Goal: Task Accomplishment & Management: Use online tool/utility

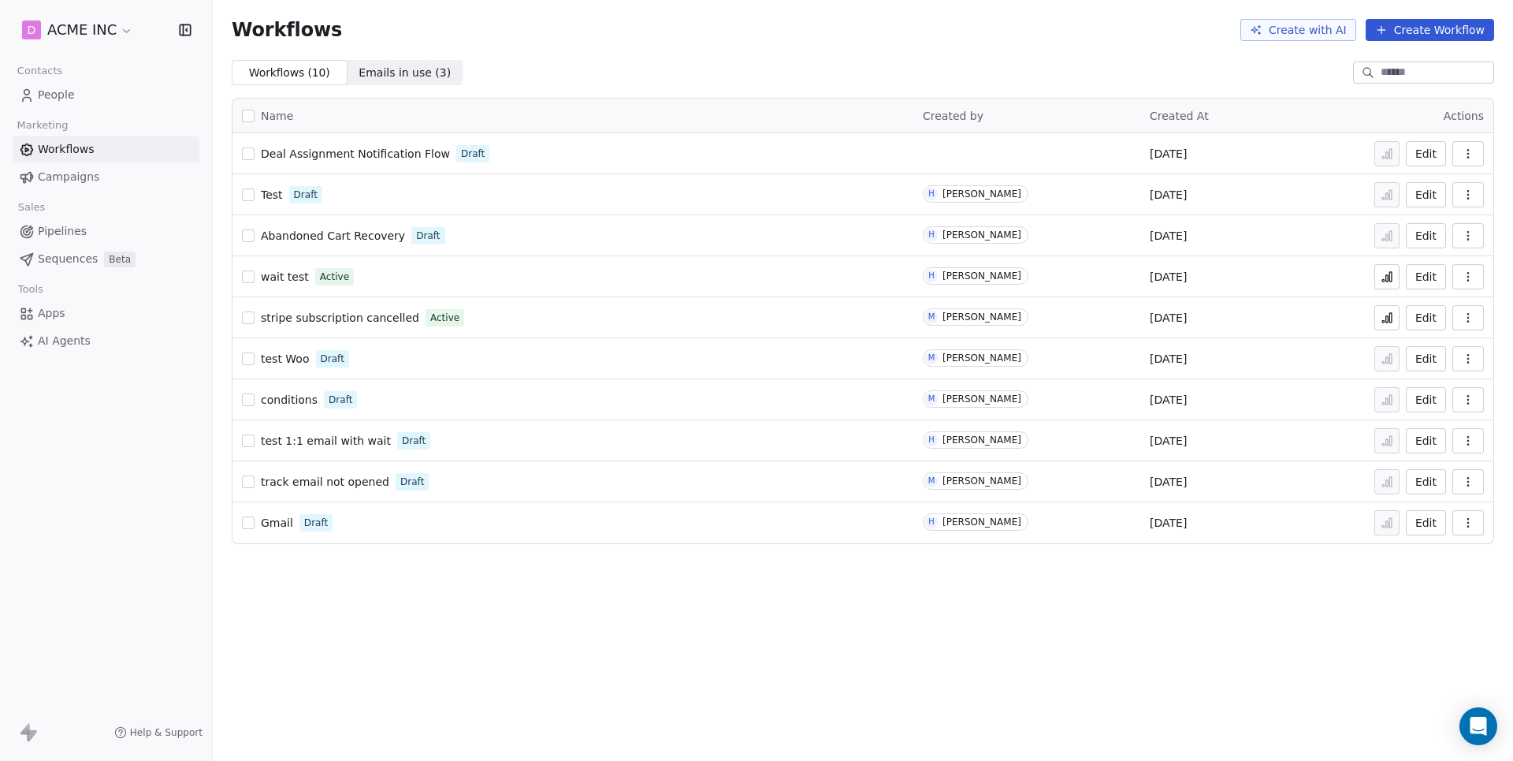
click at [104, 181] on link "Campaigns" at bounding box center [106, 177] width 187 height 26
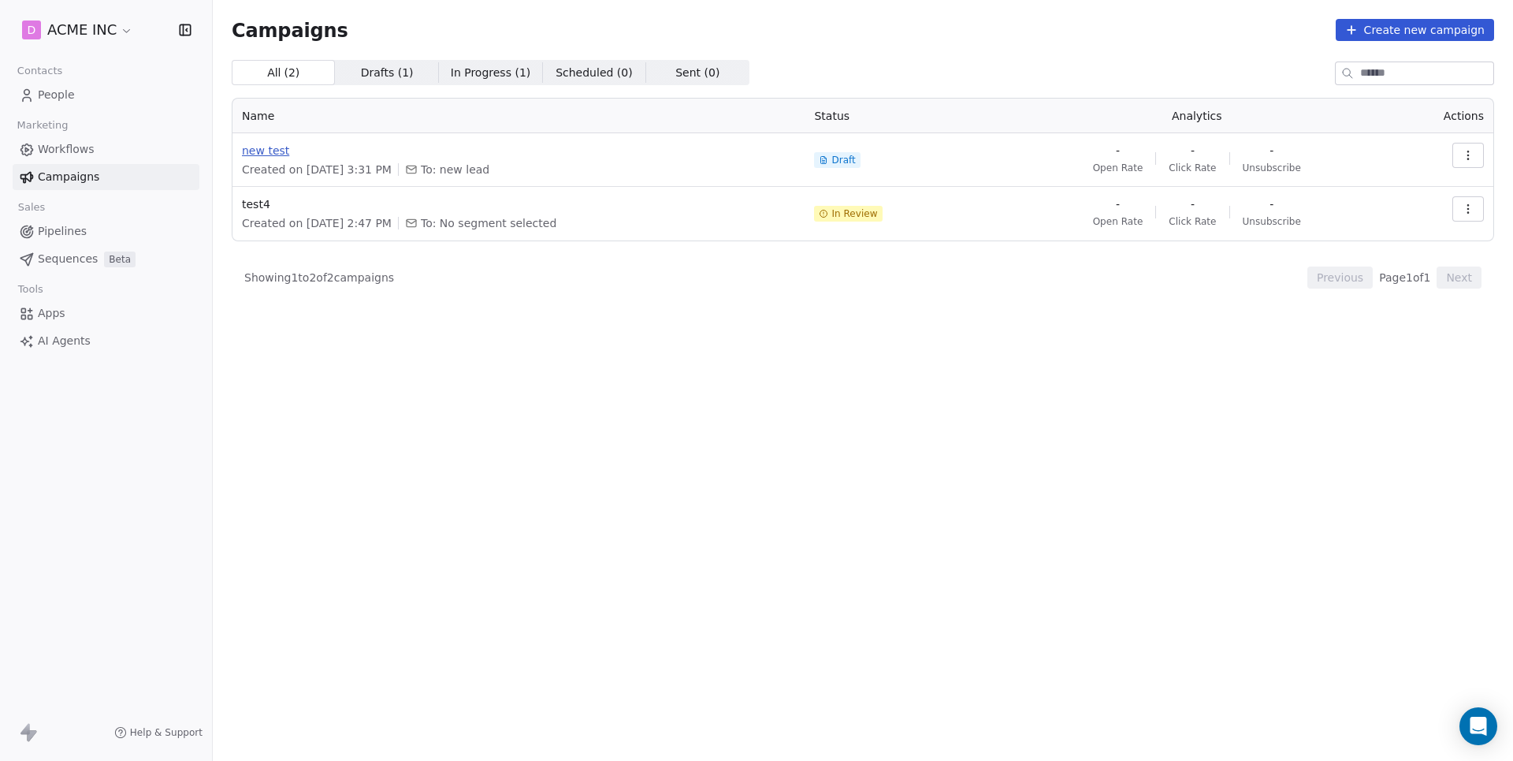
click at [256, 153] on span "new test" at bounding box center [518, 151] width 553 height 16
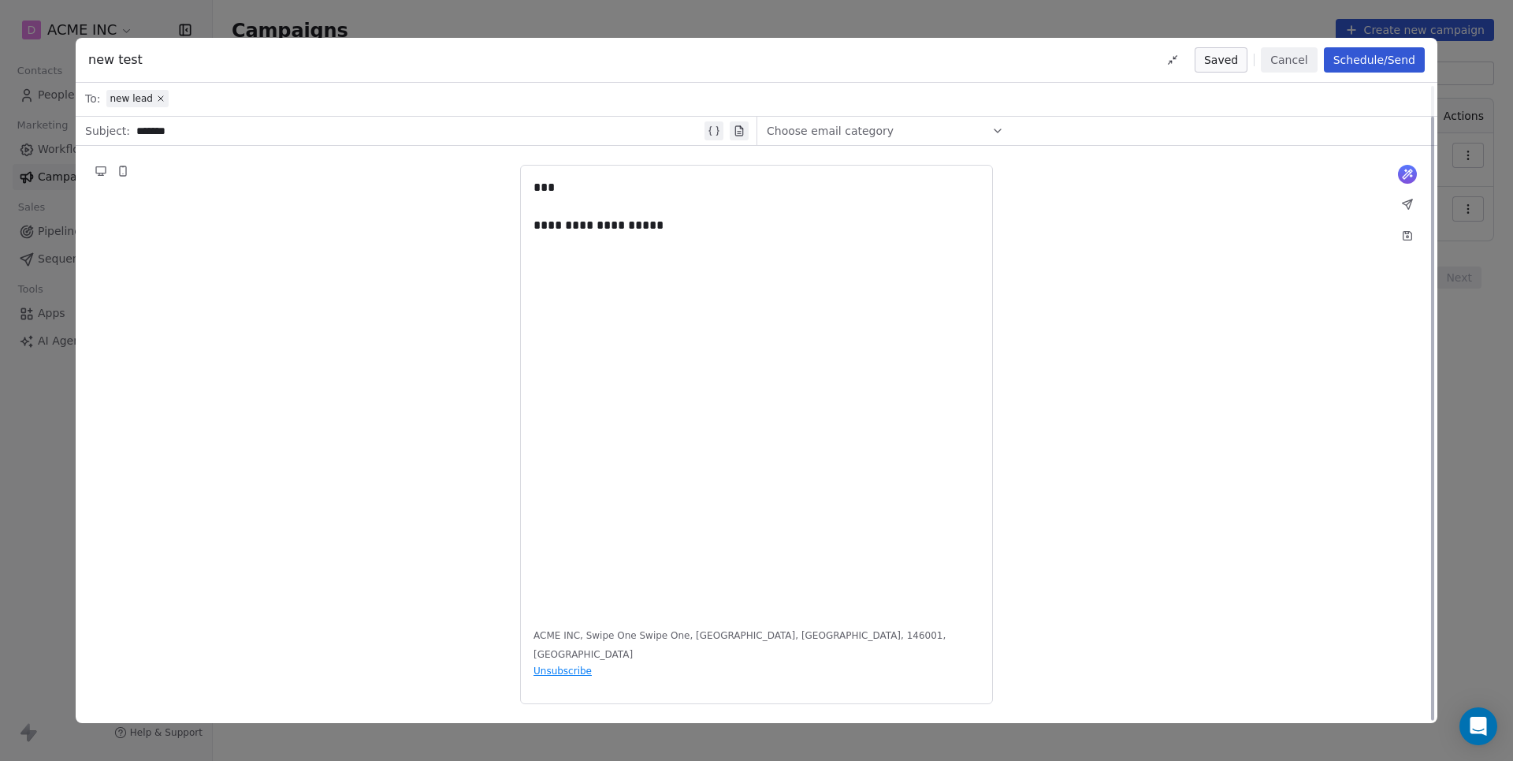
scroll to position [32, 0]
click at [649, 671] on div "**********" at bounding box center [756, 435] width 473 height 539
click at [644, 634] on div "**********" at bounding box center [756, 435] width 473 height 539
click at [698, 279] on div "**********" at bounding box center [757, 396] width 446 height 435
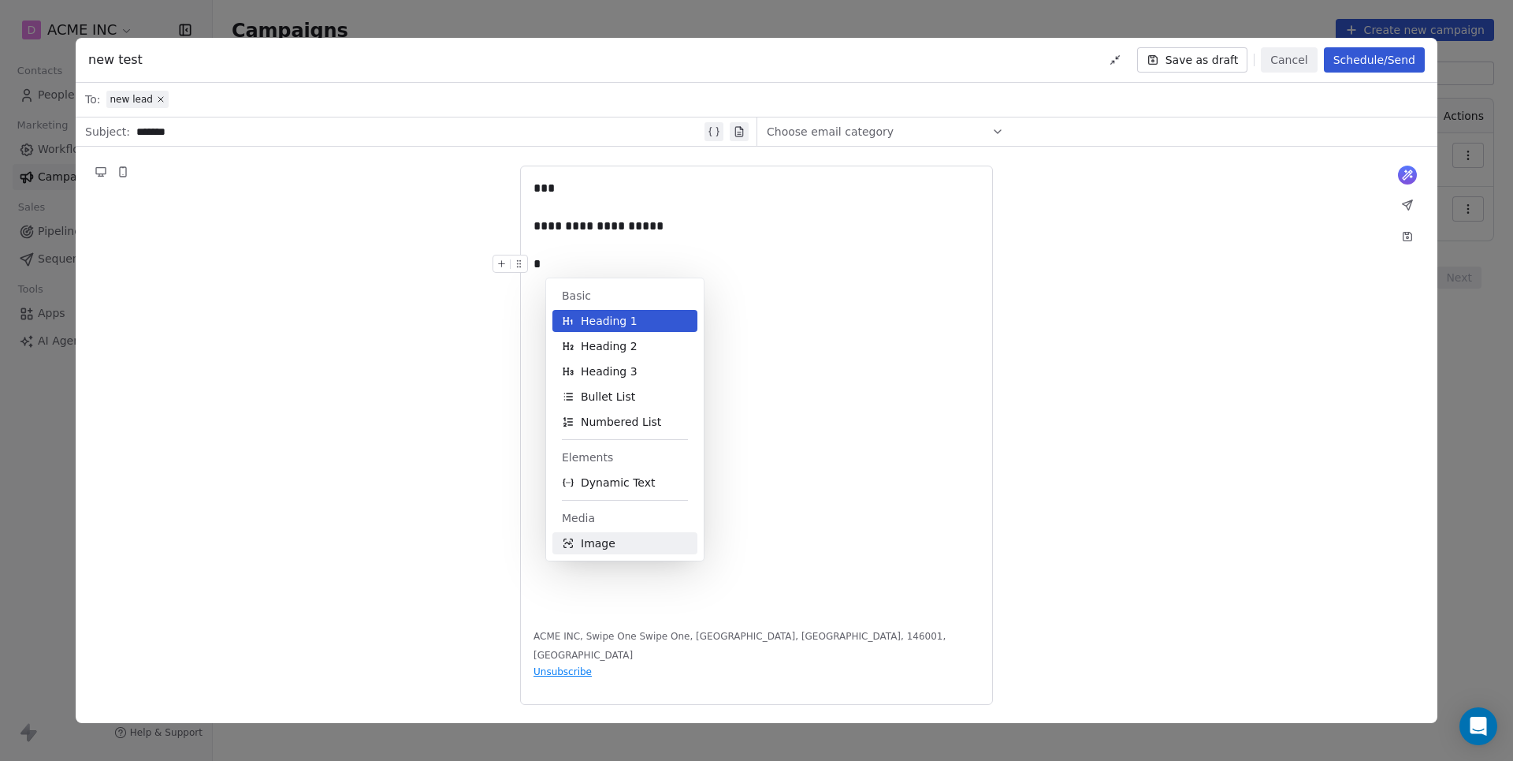
click at [615, 542] on button "Image" at bounding box center [624, 543] width 145 height 22
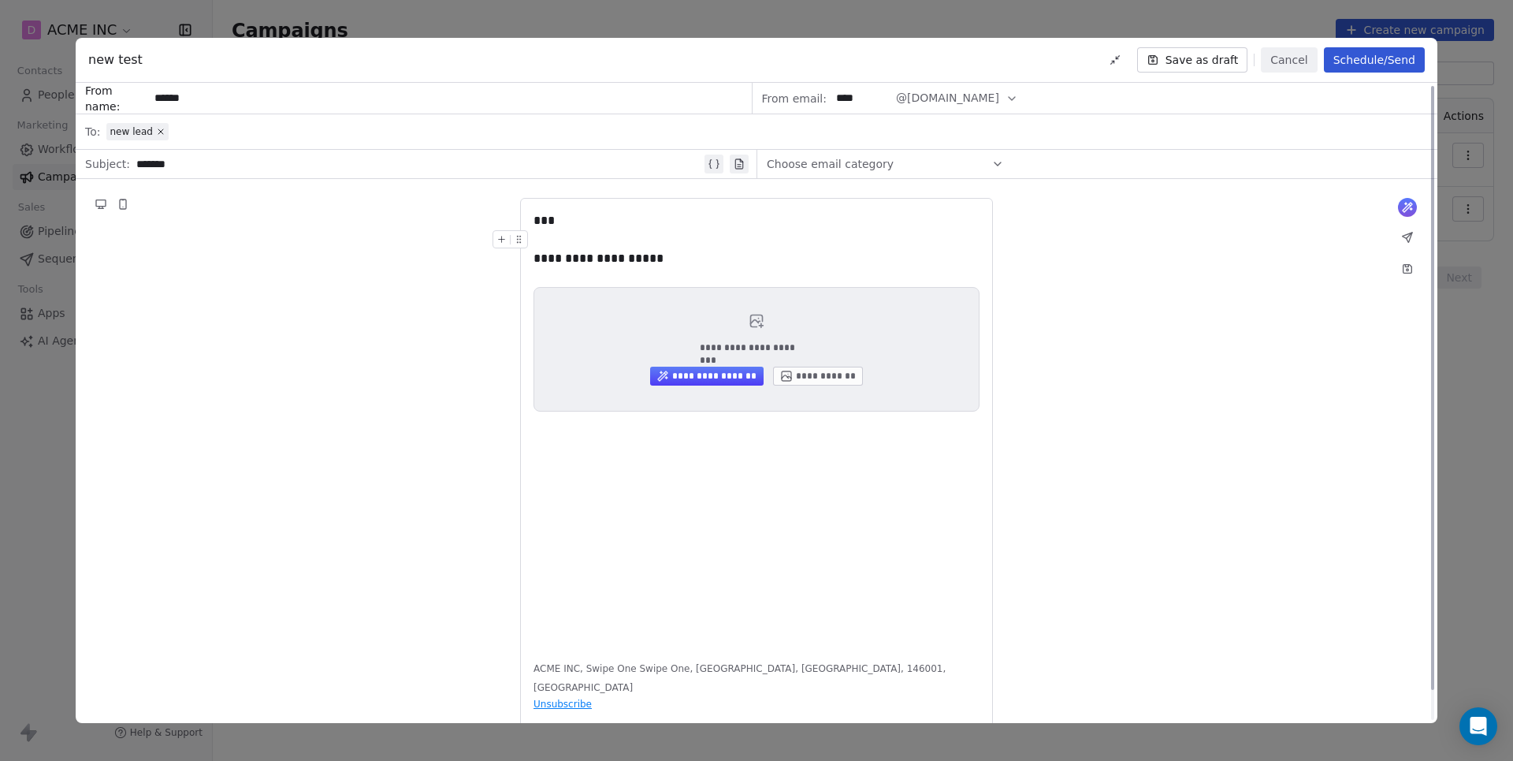
scroll to position [0, 0]
click at [1001, 162] on icon at bounding box center [997, 164] width 13 height 13
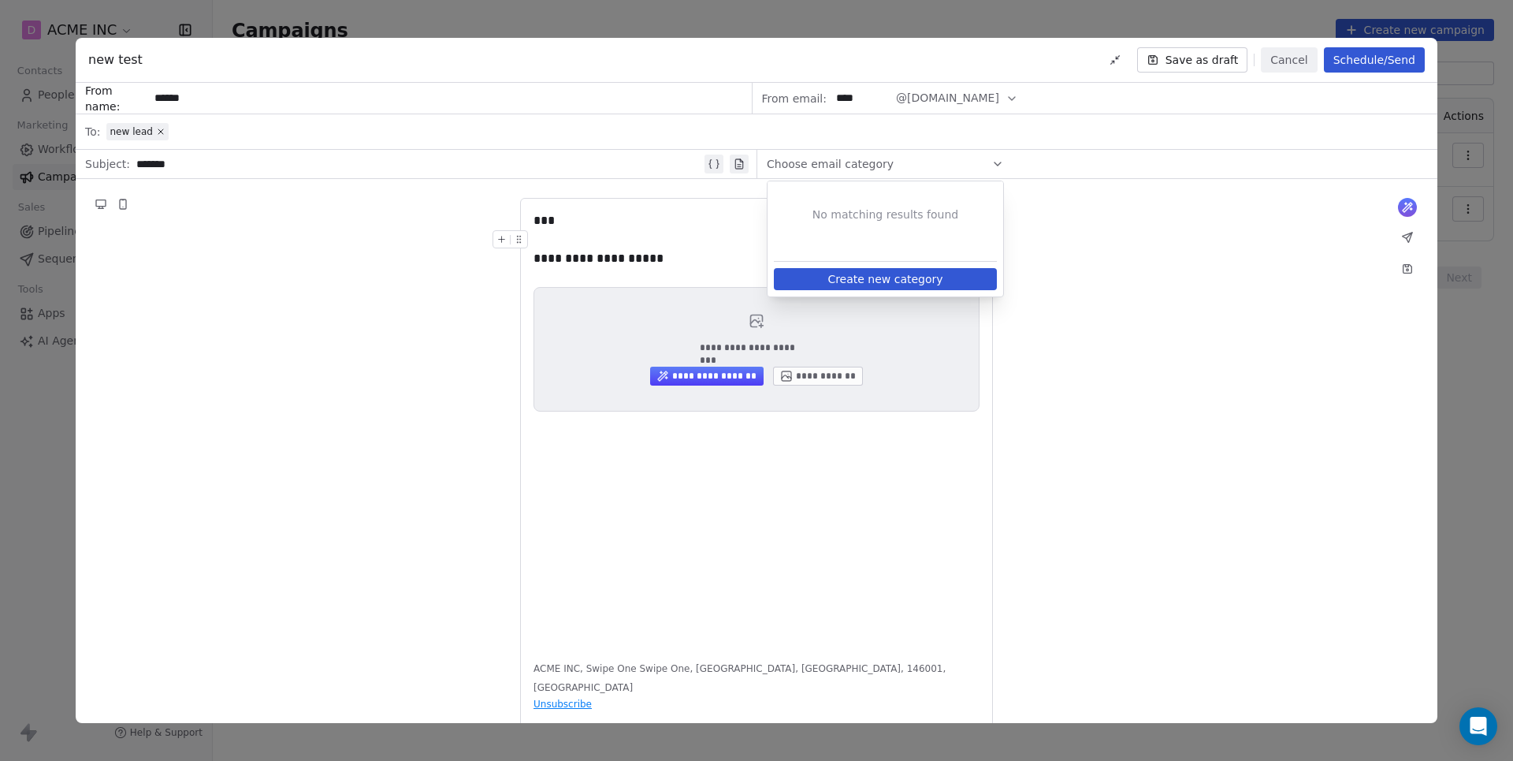
click at [1001, 162] on icon at bounding box center [997, 164] width 13 height 13
click at [1284, 55] on button "Cancel" at bounding box center [1289, 59] width 56 height 25
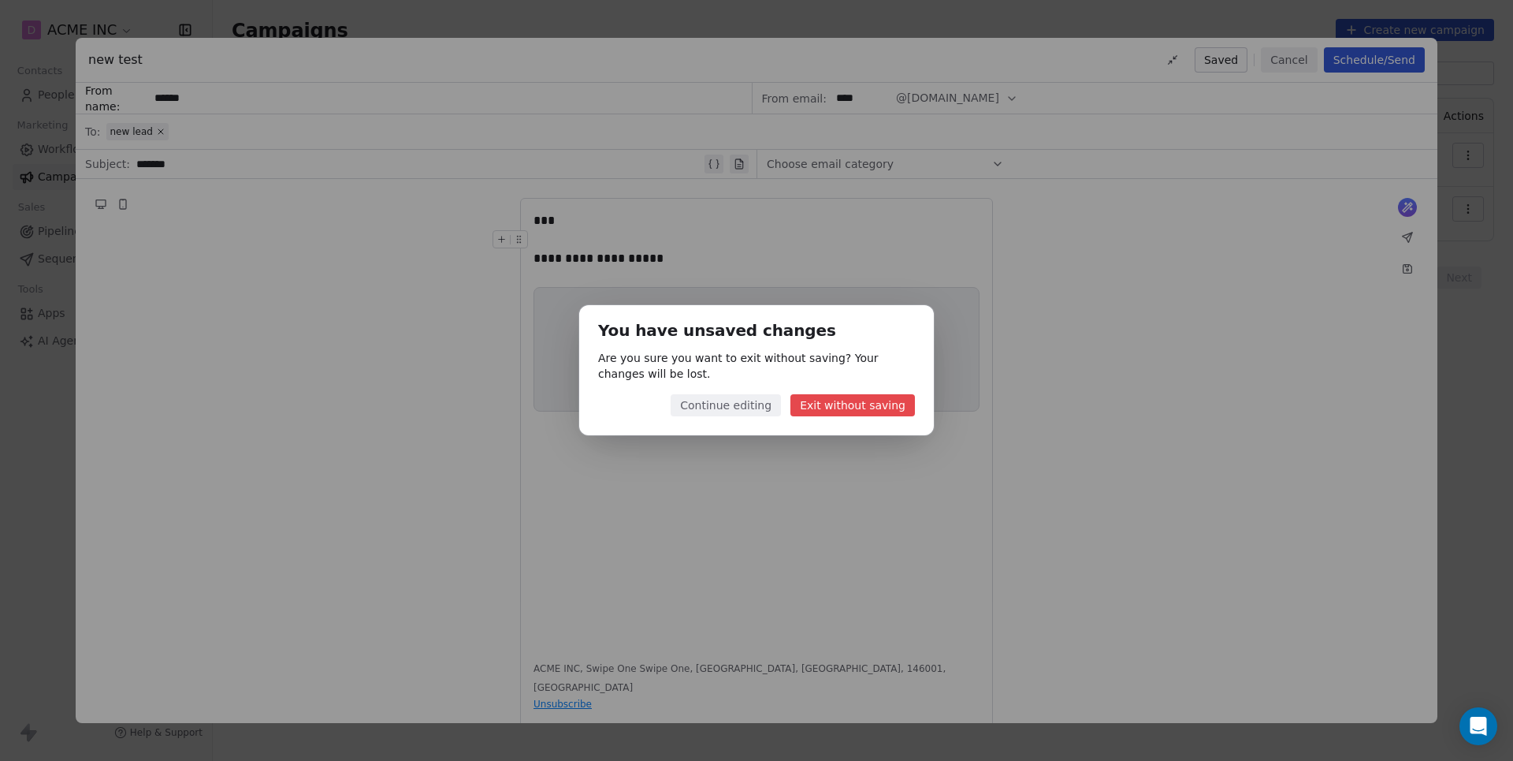
click at [880, 396] on button "Exit without saving" at bounding box center [852, 405] width 125 height 22
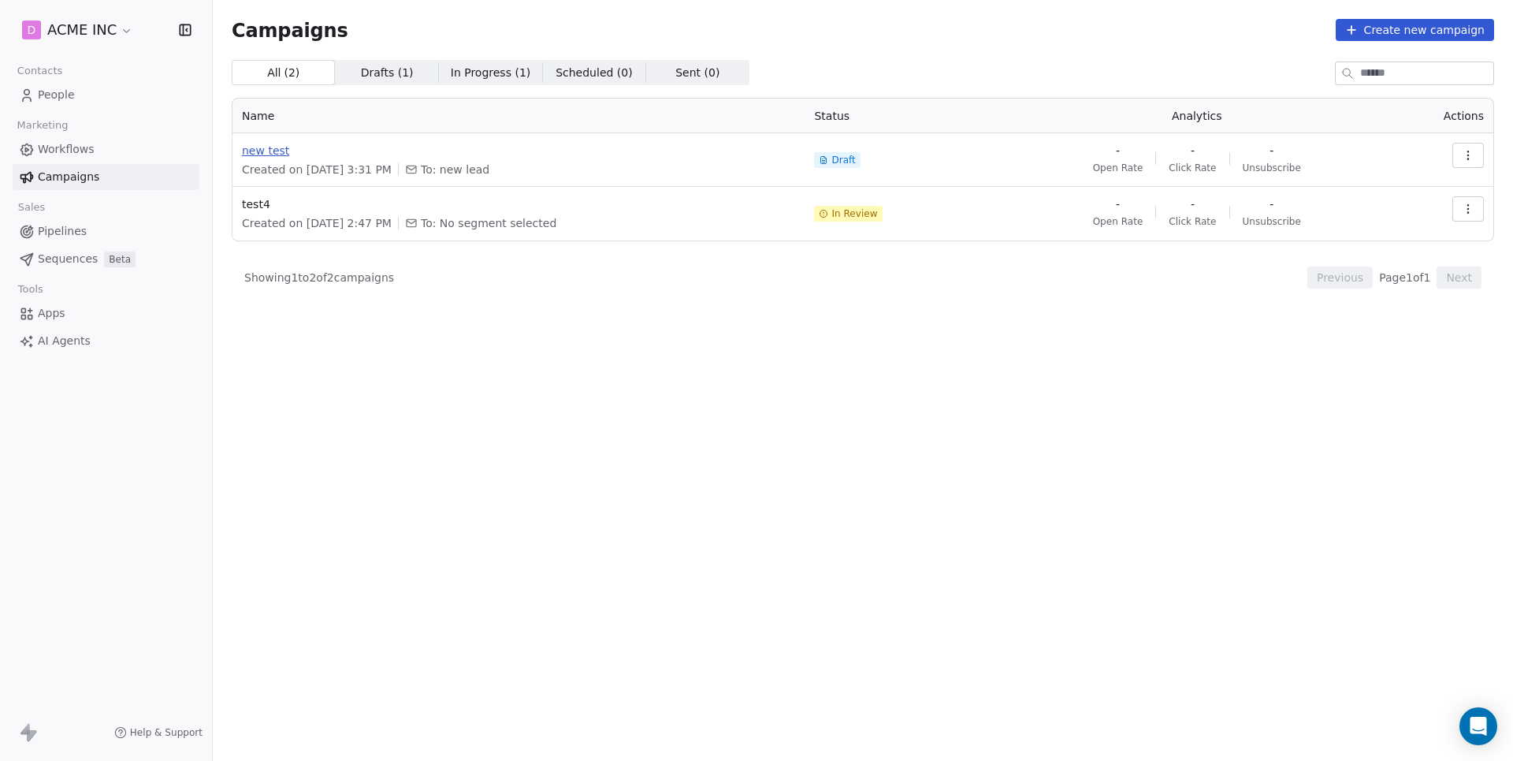
click at [282, 145] on span "new test" at bounding box center [518, 151] width 553 height 16
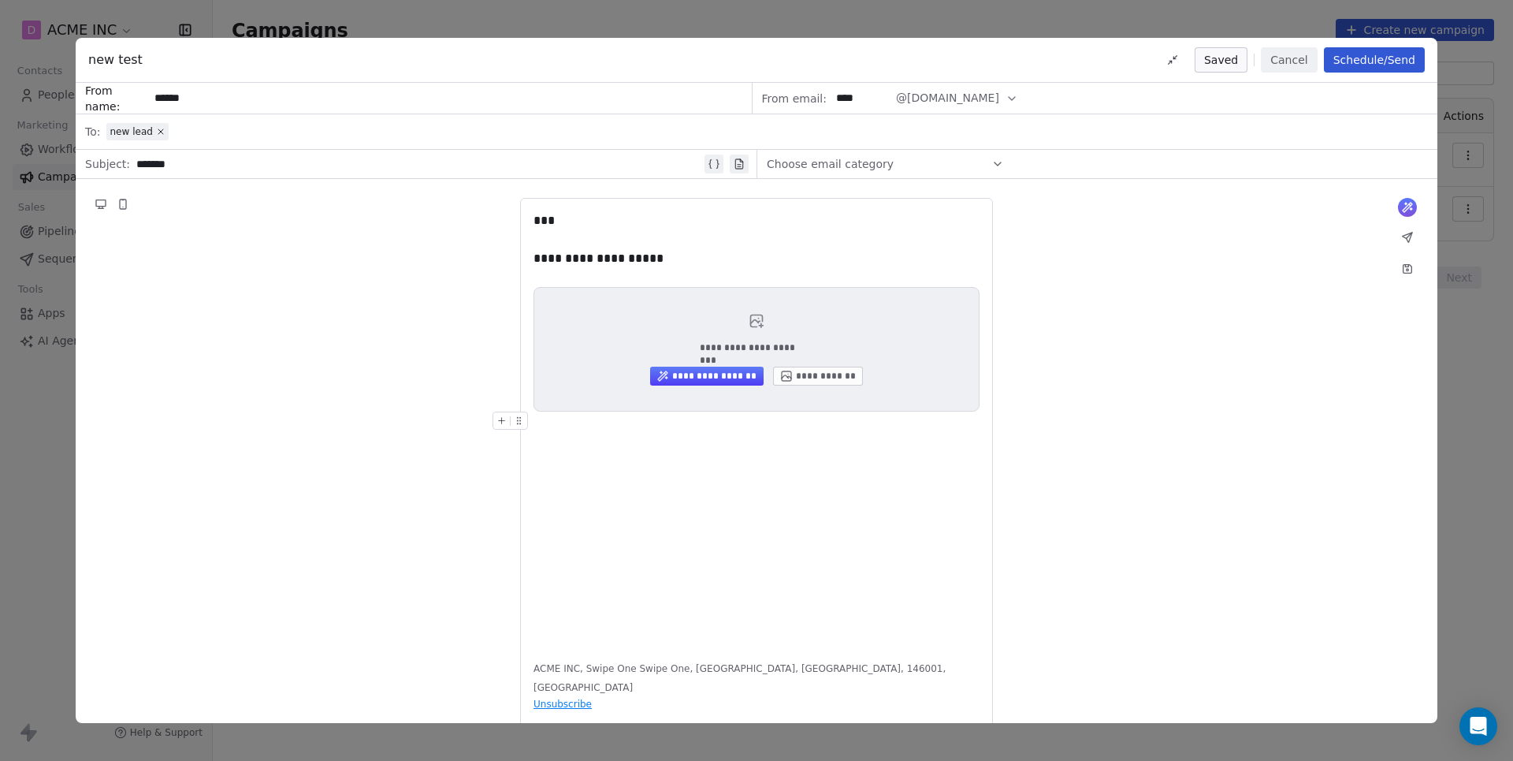
click at [672, 460] on div "**********" at bounding box center [757, 428] width 446 height 435
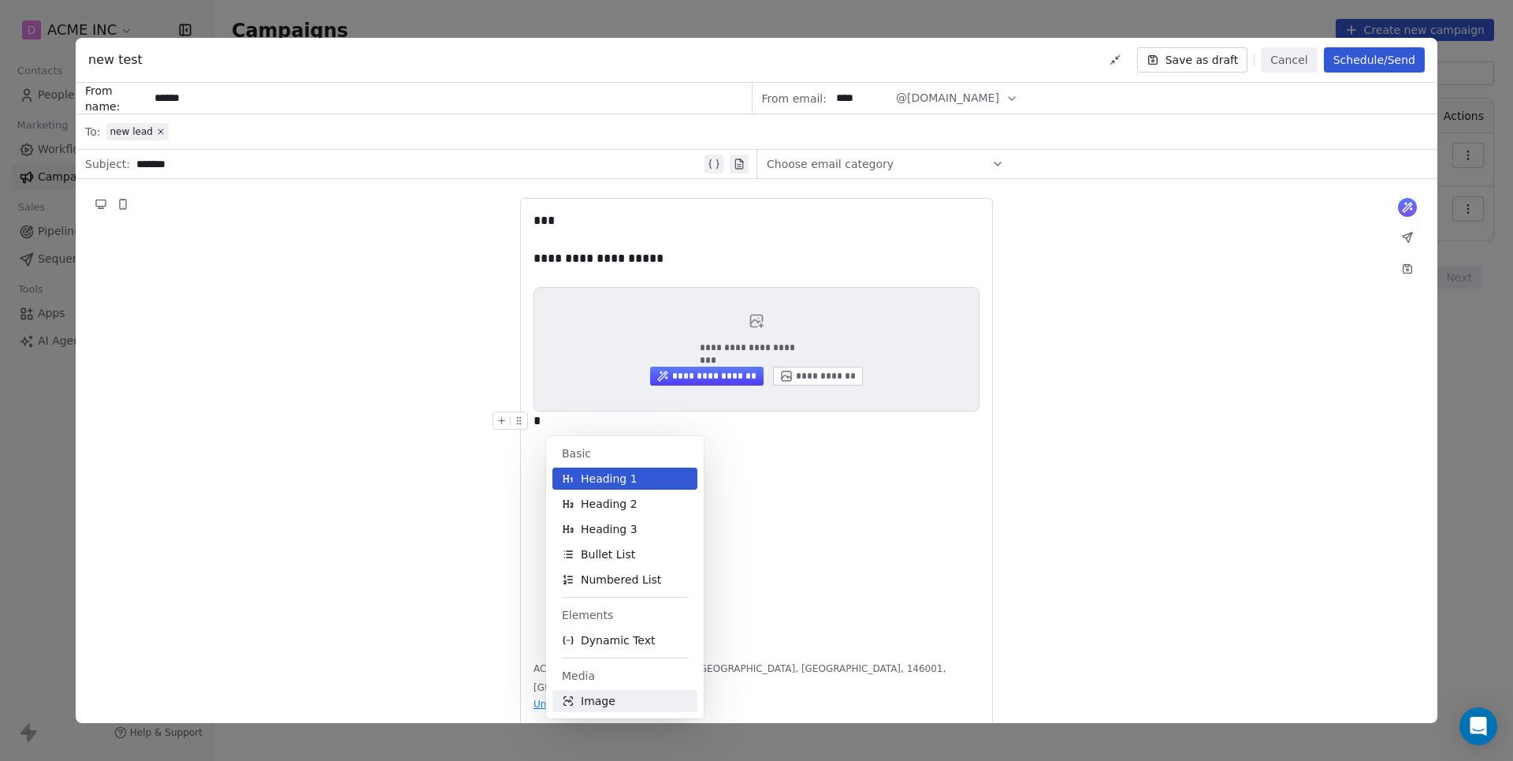
click at [610, 697] on span "Image" at bounding box center [598, 701] width 35 height 16
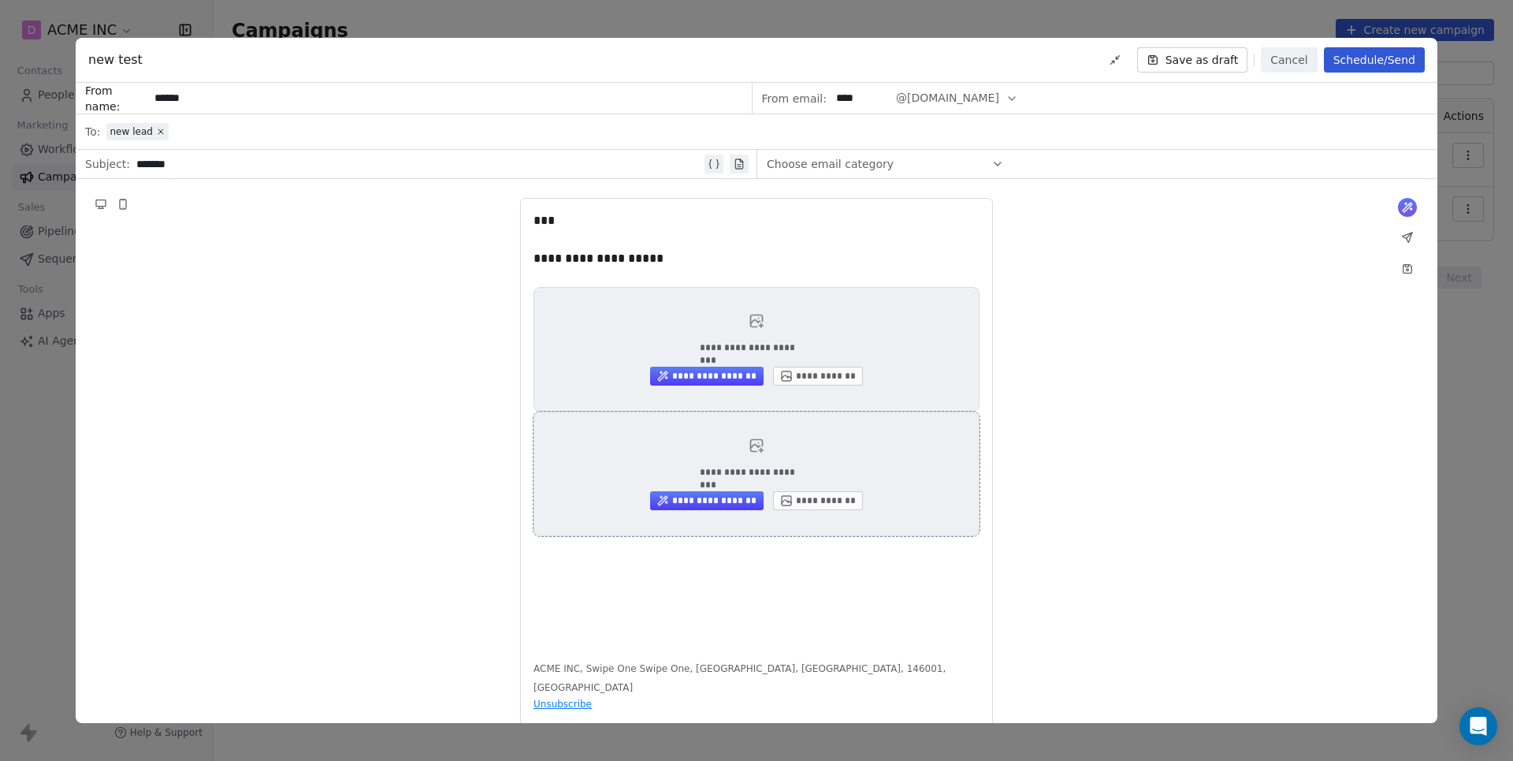
click at [708, 505] on button "**********" at bounding box center [706, 500] width 113 height 19
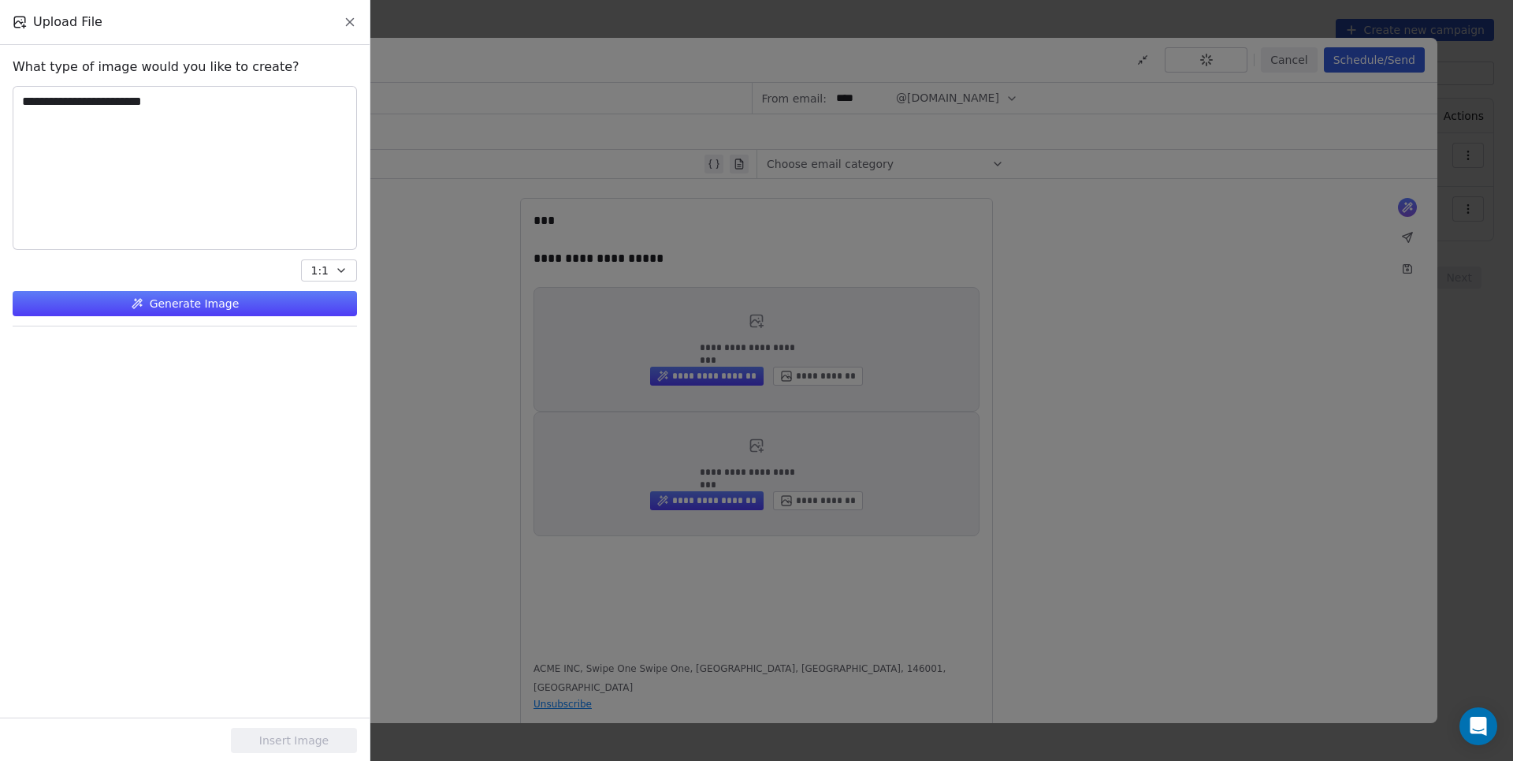
type textarea "**********"
click at [148, 307] on button "Generate Image" at bounding box center [185, 303] width 344 height 25
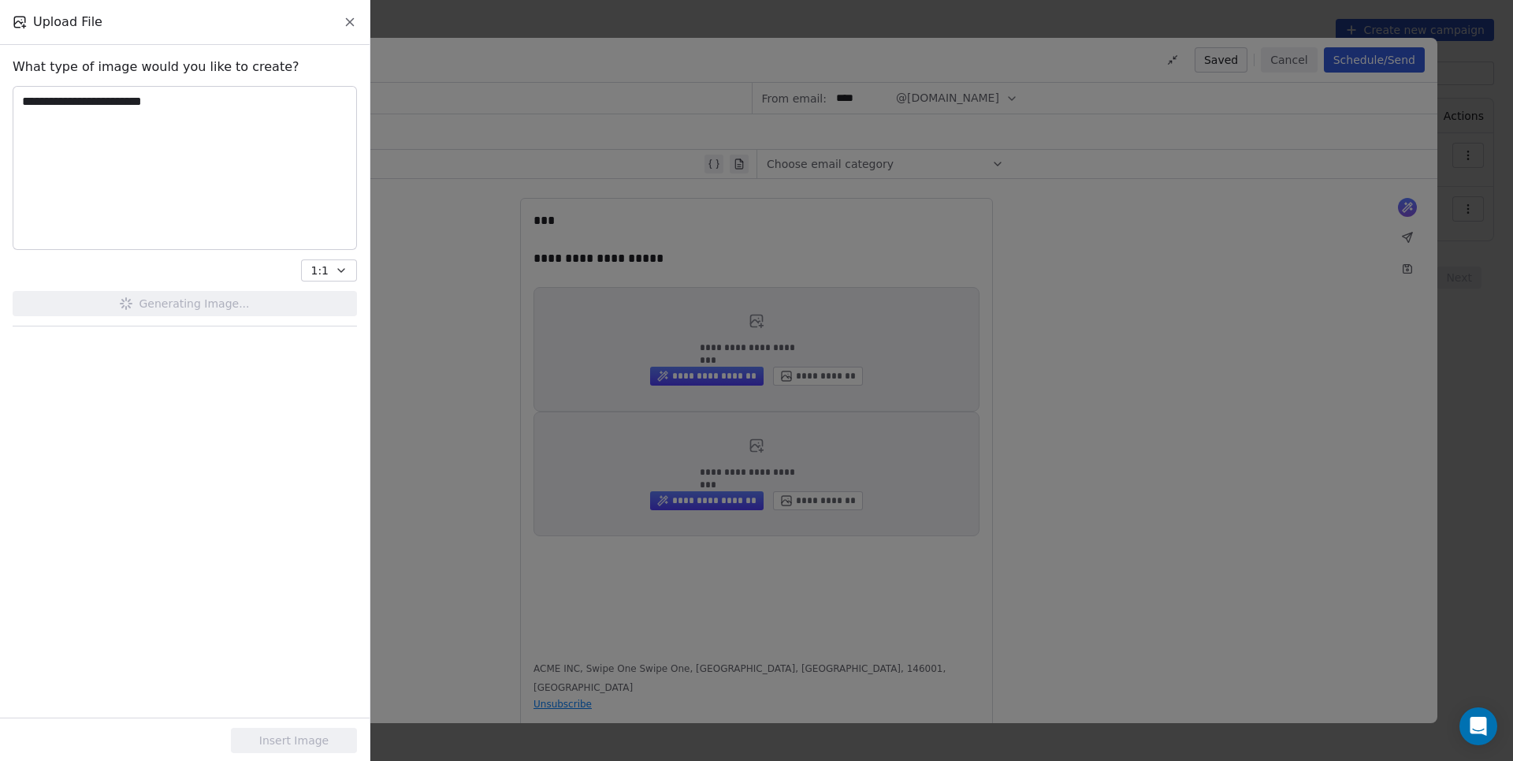
click at [338, 271] on icon "button" at bounding box center [341, 270] width 13 height 13
click at [252, 443] on div at bounding box center [185, 629] width 344 height 587
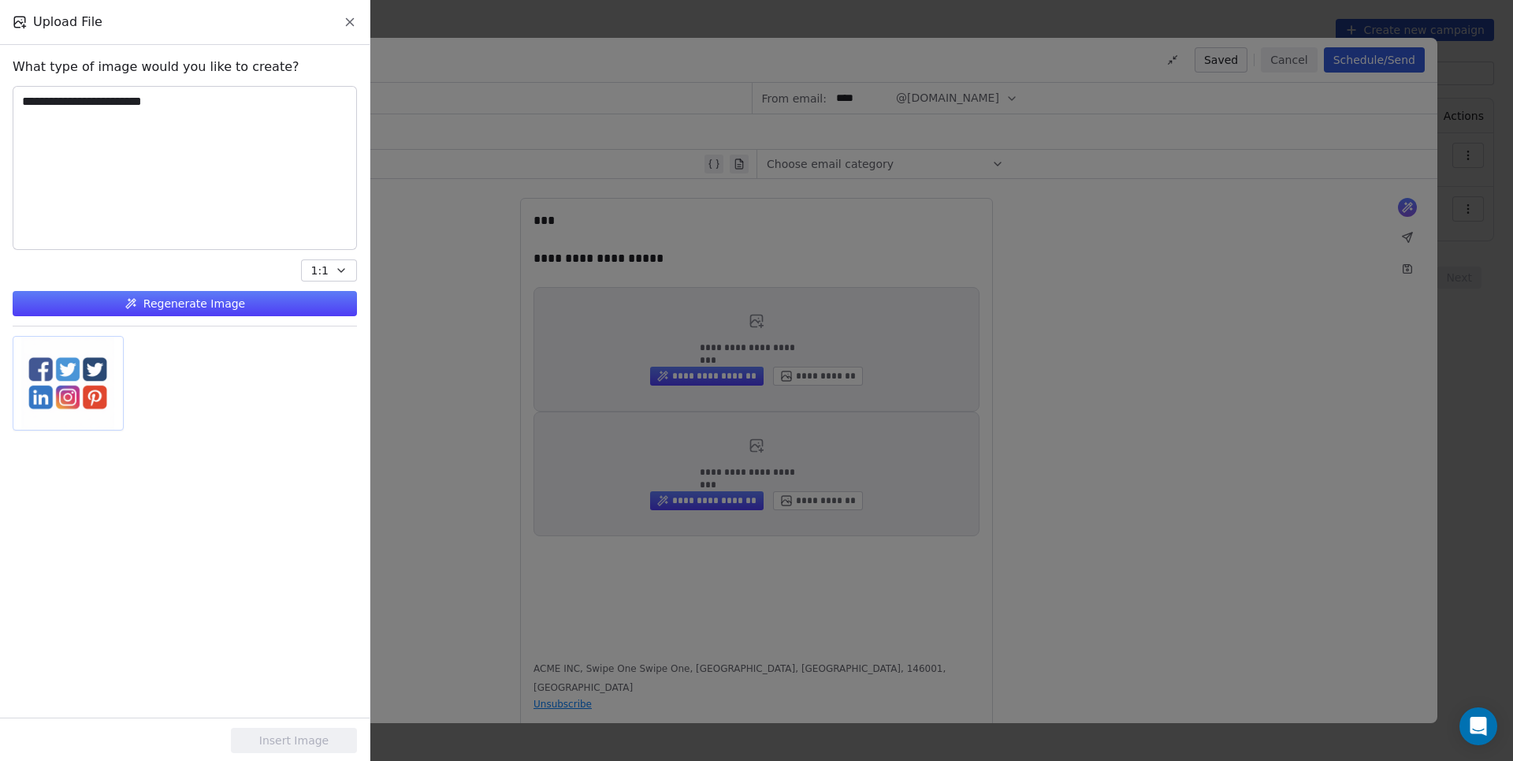
click at [73, 385] on div at bounding box center [68, 383] width 110 height 93
click at [297, 735] on button "Insert Image" at bounding box center [294, 739] width 126 height 25
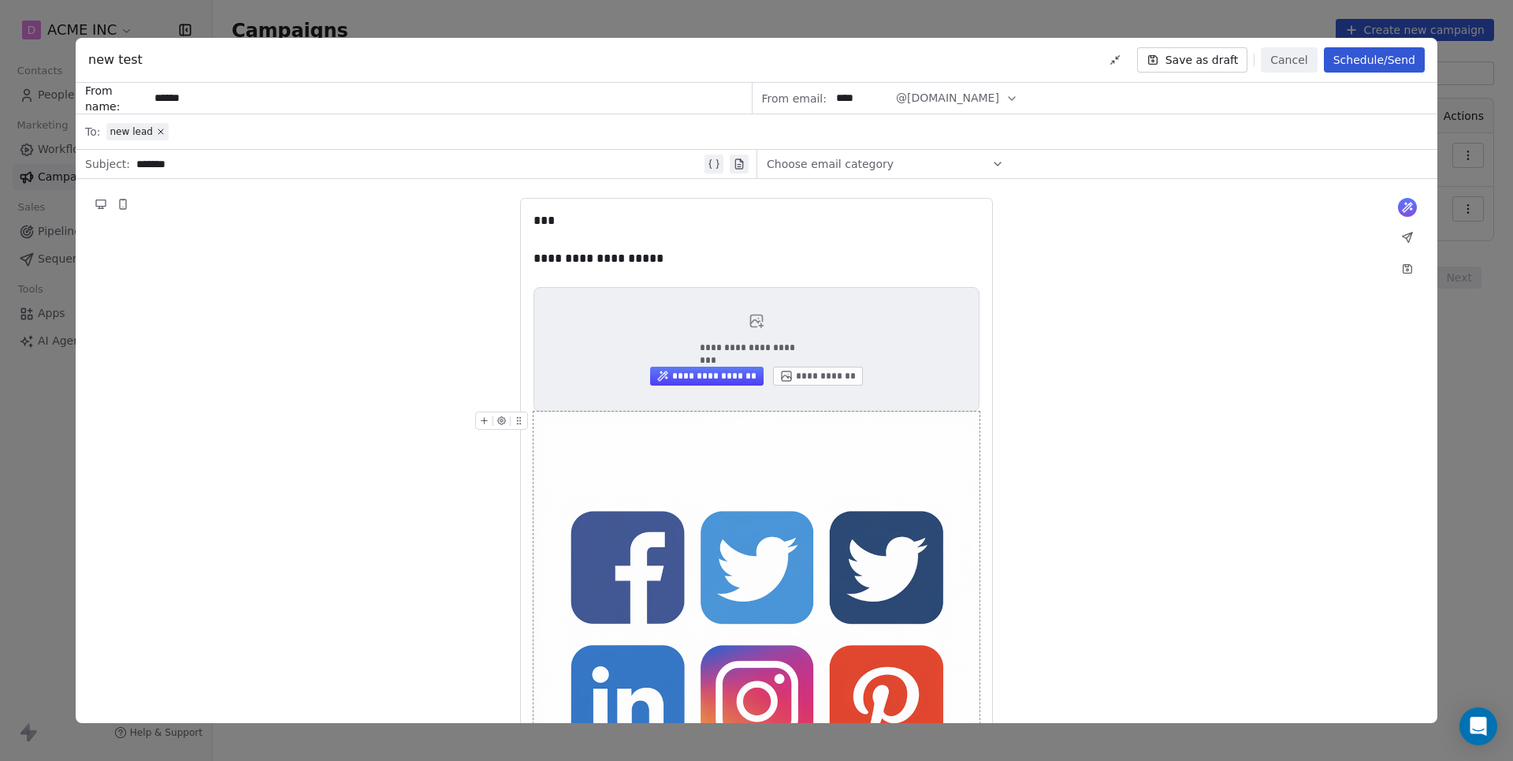
click at [644, 584] on img at bounding box center [756, 633] width 445 height 445
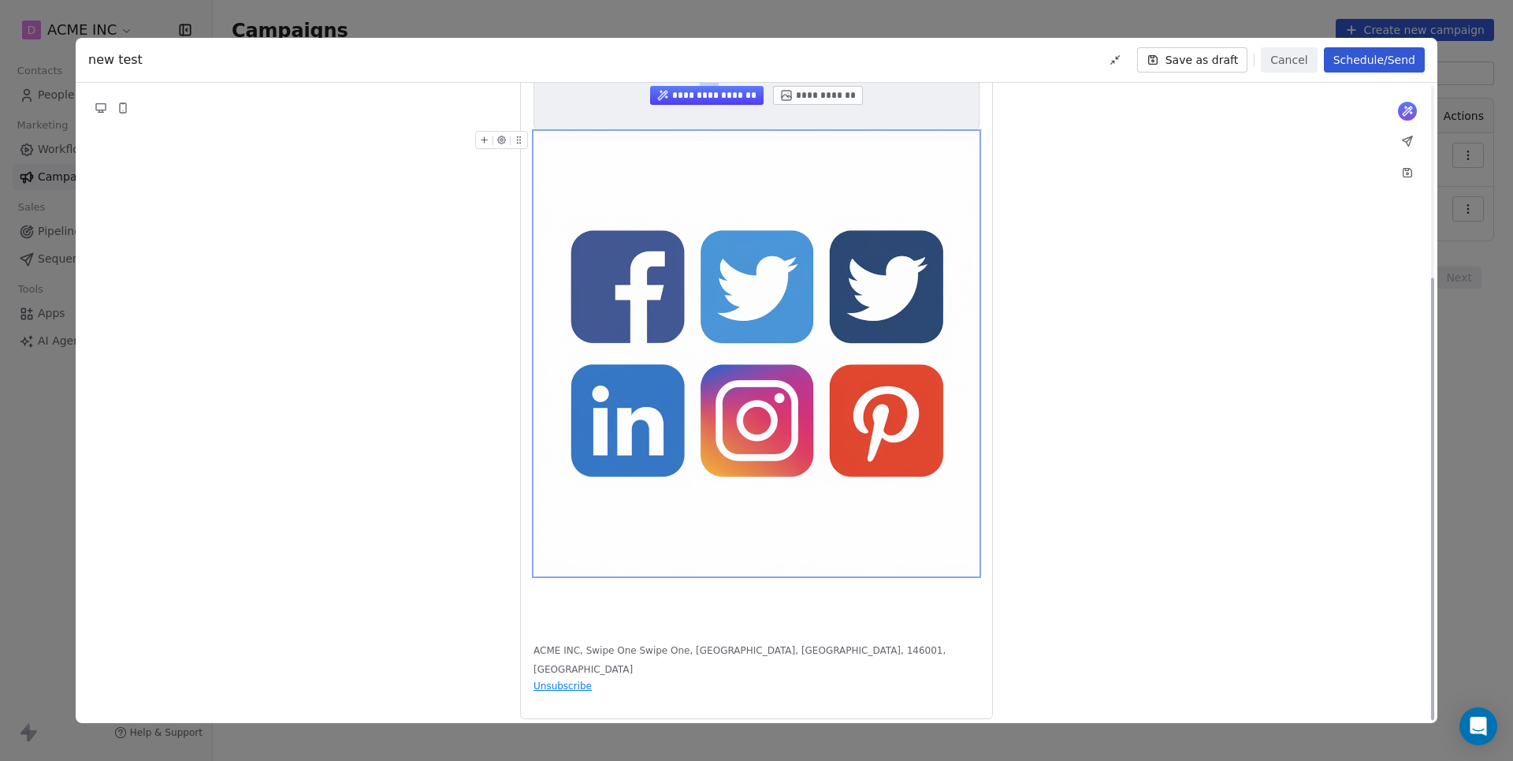
scroll to position [277, 0]
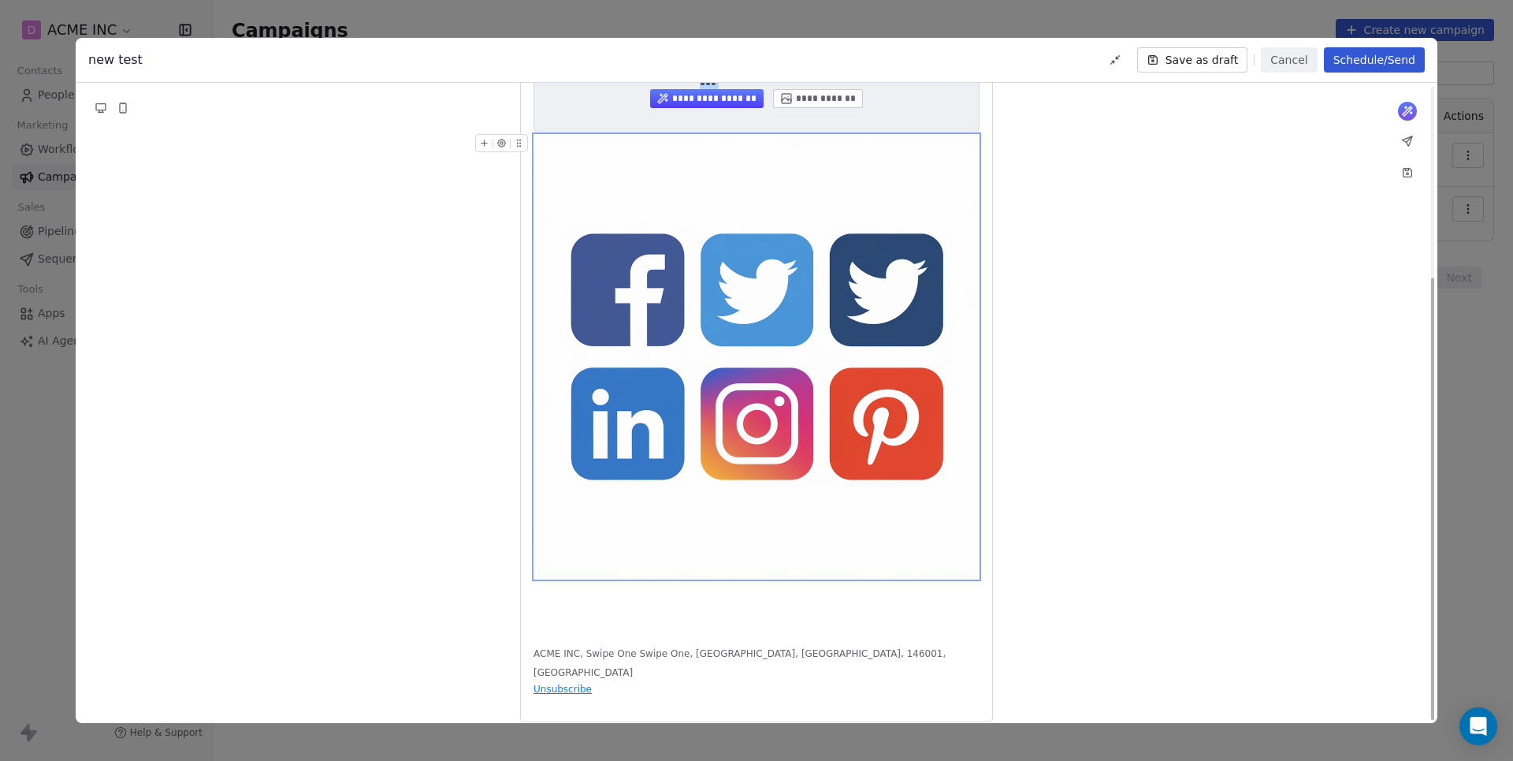
click at [621, 281] on img at bounding box center [756, 356] width 445 height 445
click at [760, 344] on img at bounding box center [756, 356] width 445 height 445
click at [593, 290] on img at bounding box center [756, 356] width 445 height 445
click at [483, 146] on icon at bounding box center [484, 143] width 10 height 10
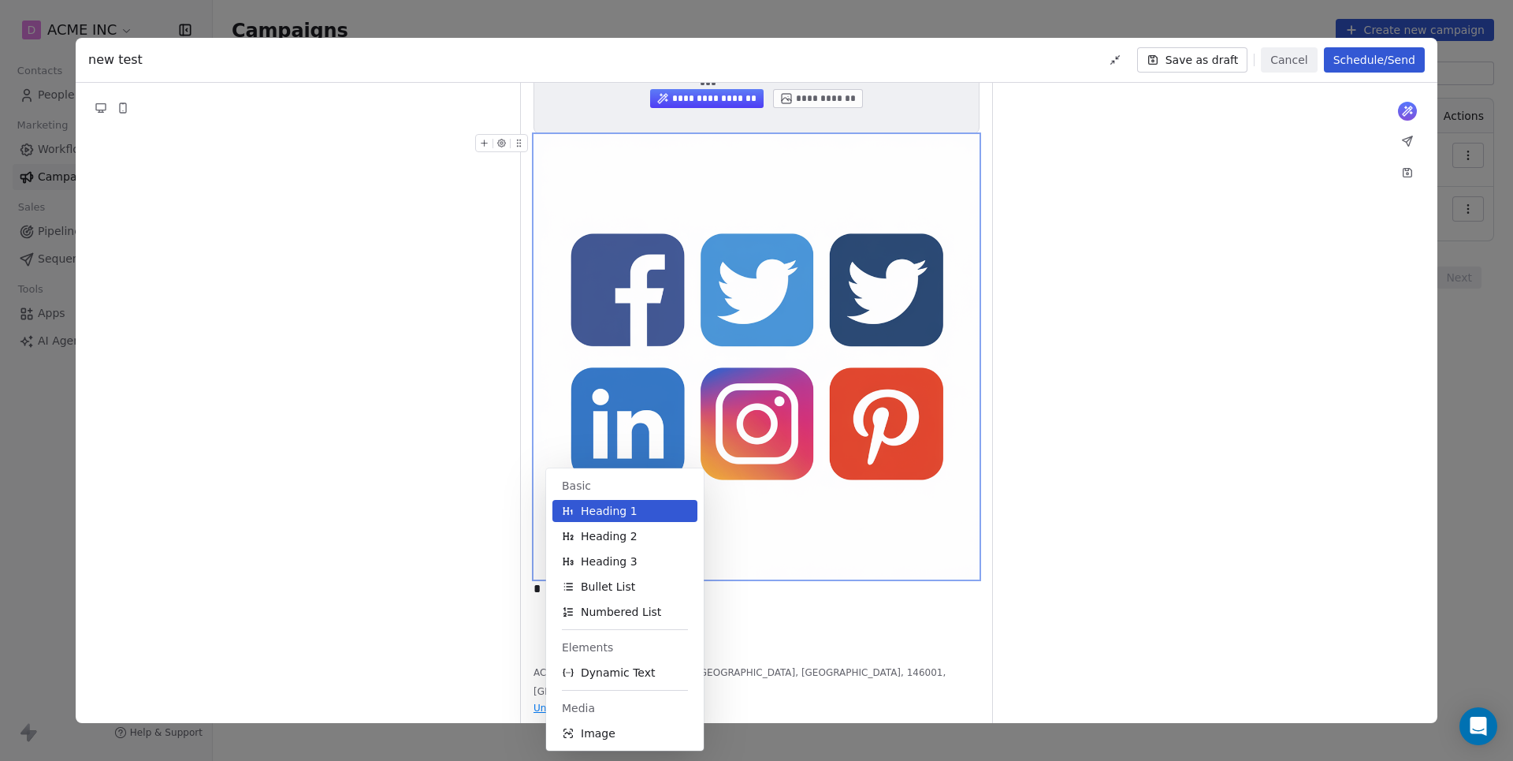
click at [747, 437] on img at bounding box center [756, 356] width 445 height 445
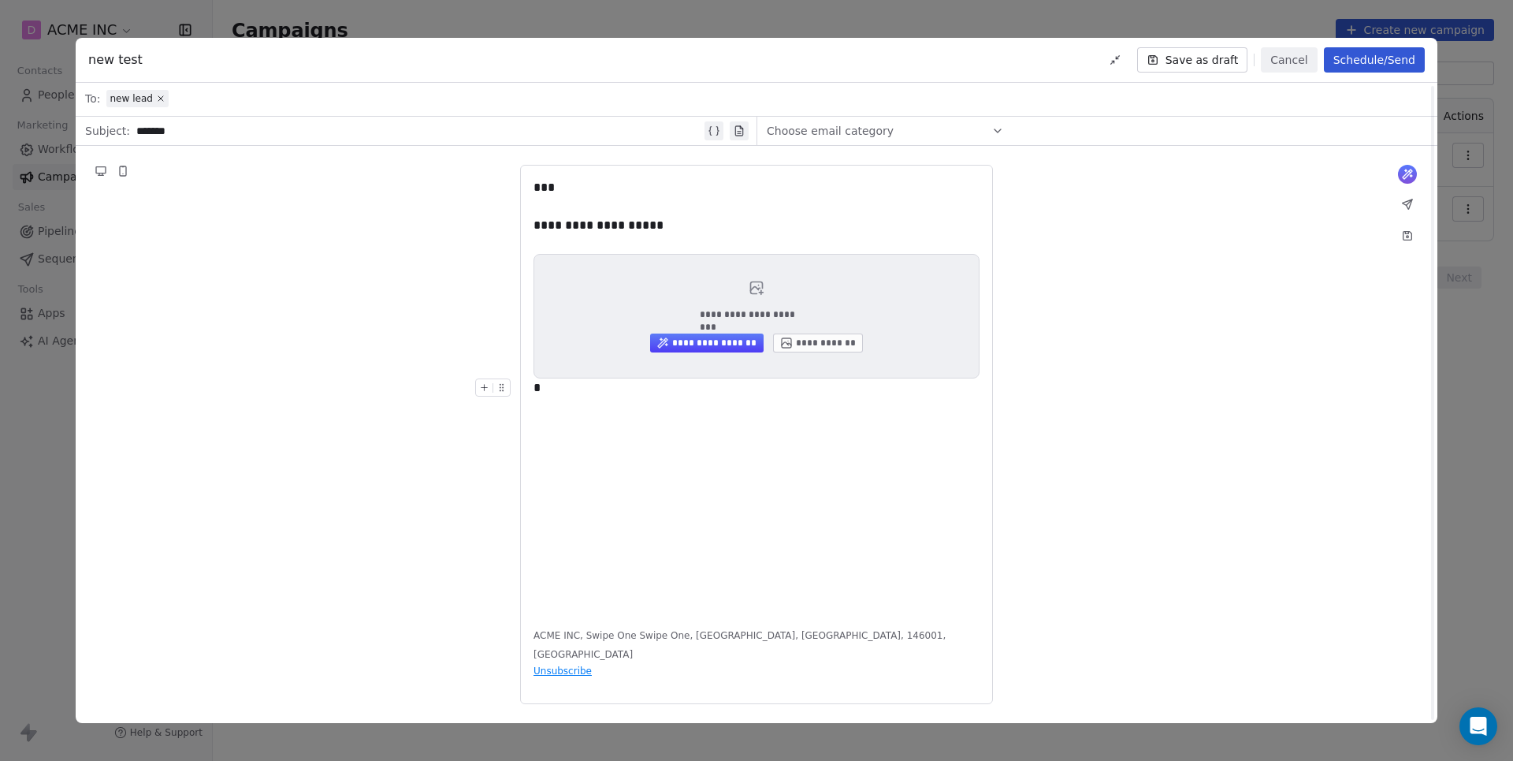
scroll to position [32, 0]
click at [651, 430] on div "**********" at bounding box center [757, 396] width 446 height 435
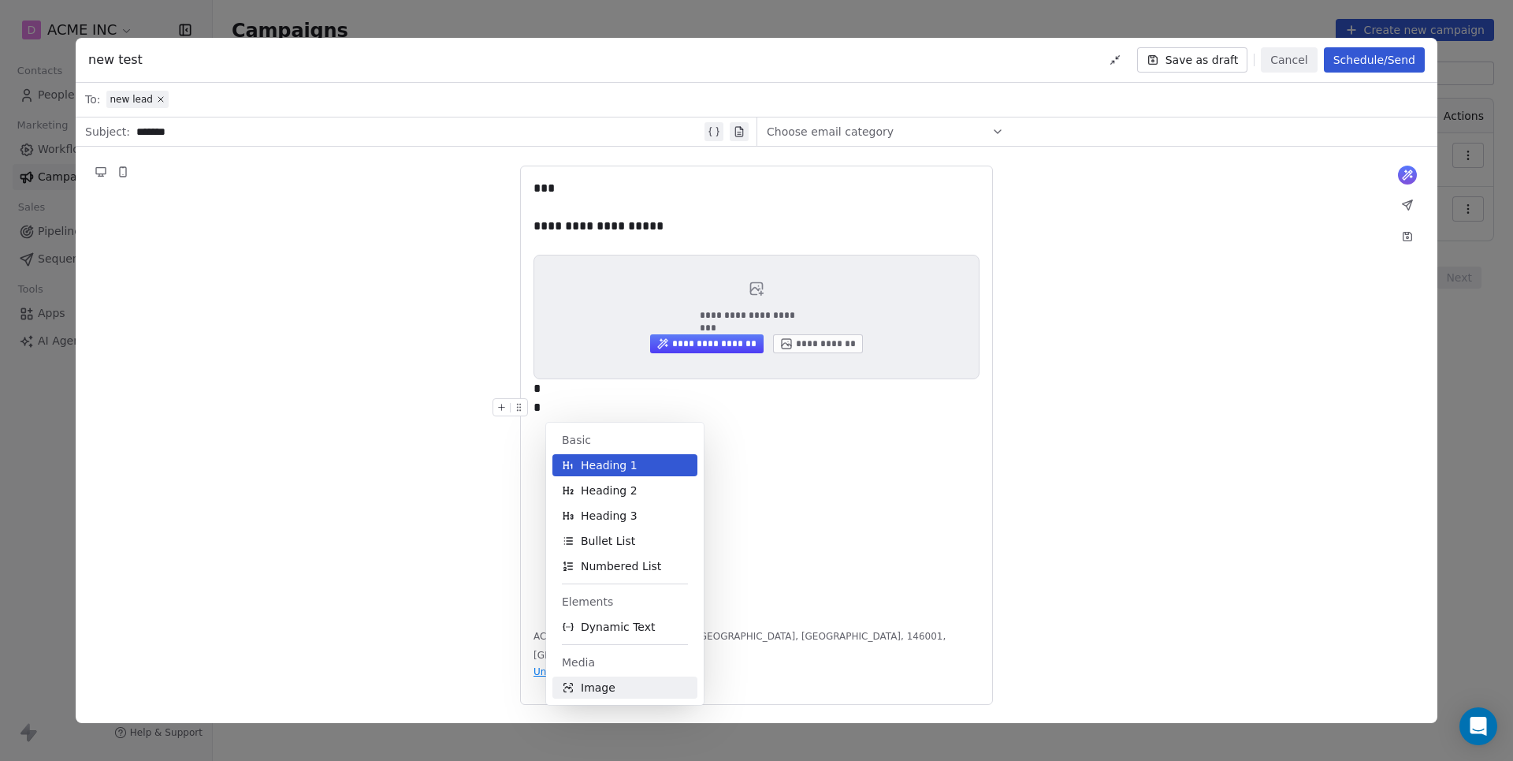
click at [599, 688] on span "Image" at bounding box center [598, 687] width 35 height 16
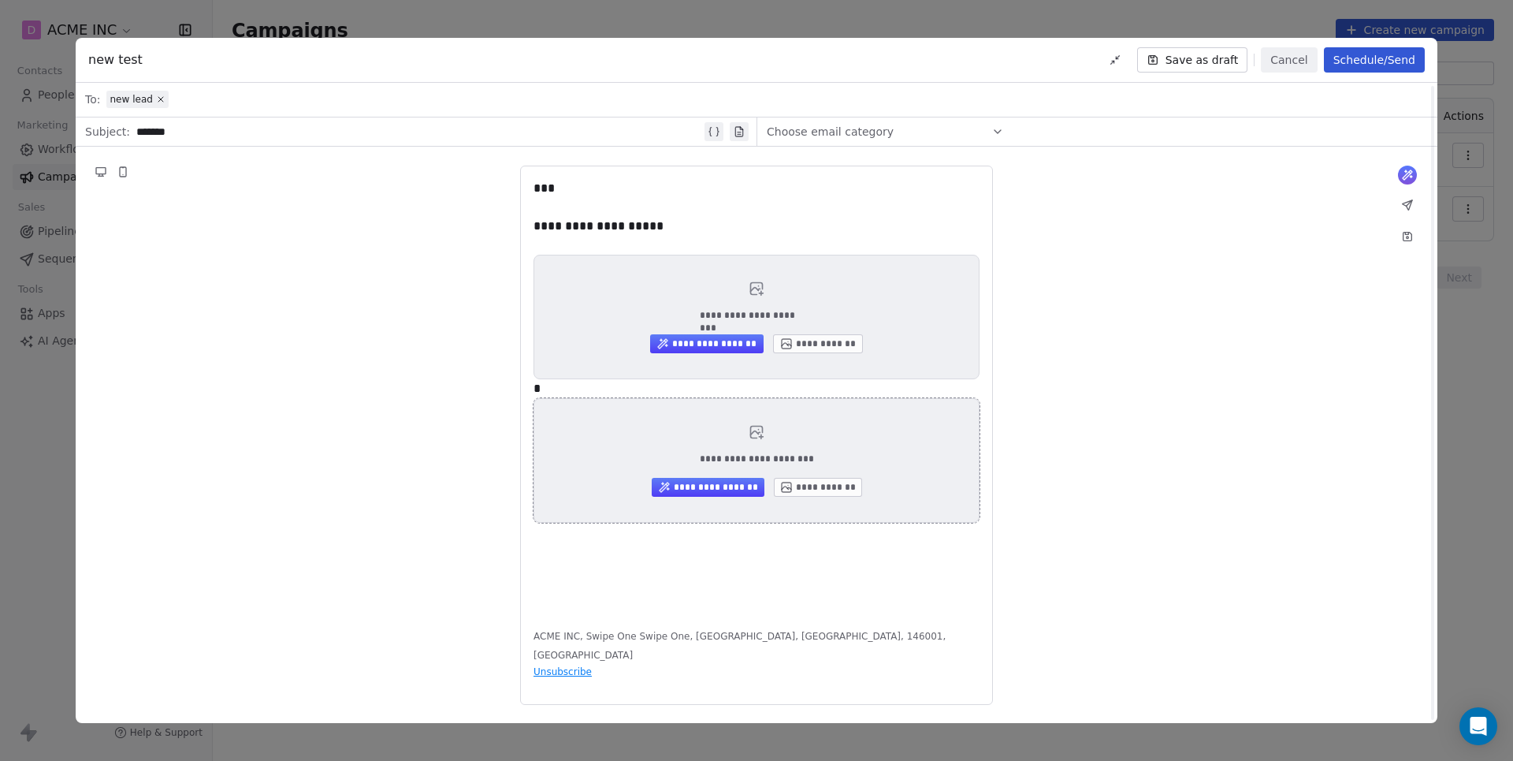
scroll to position [0, 0]
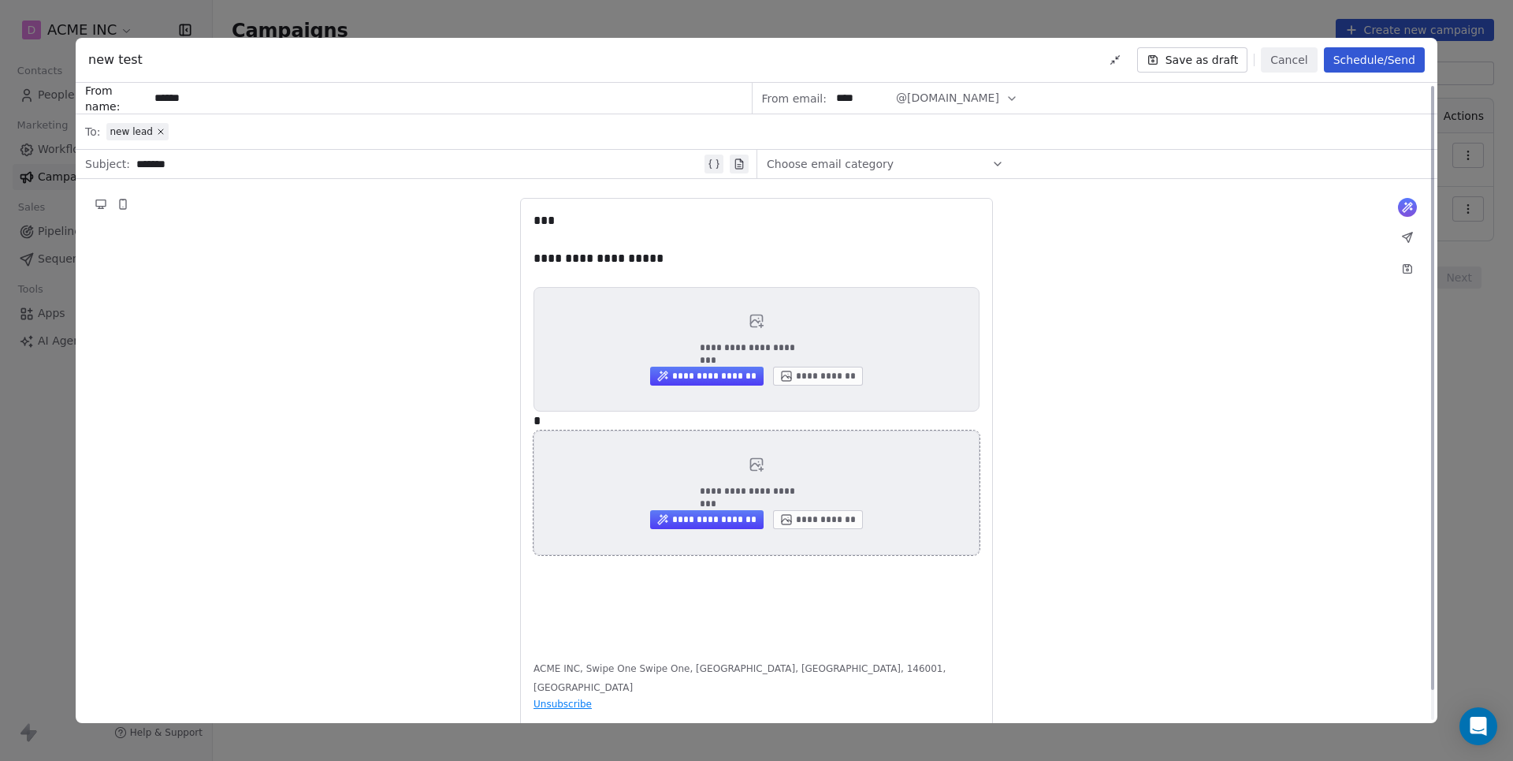
click at [837, 521] on button "**********" at bounding box center [818, 519] width 90 height 19
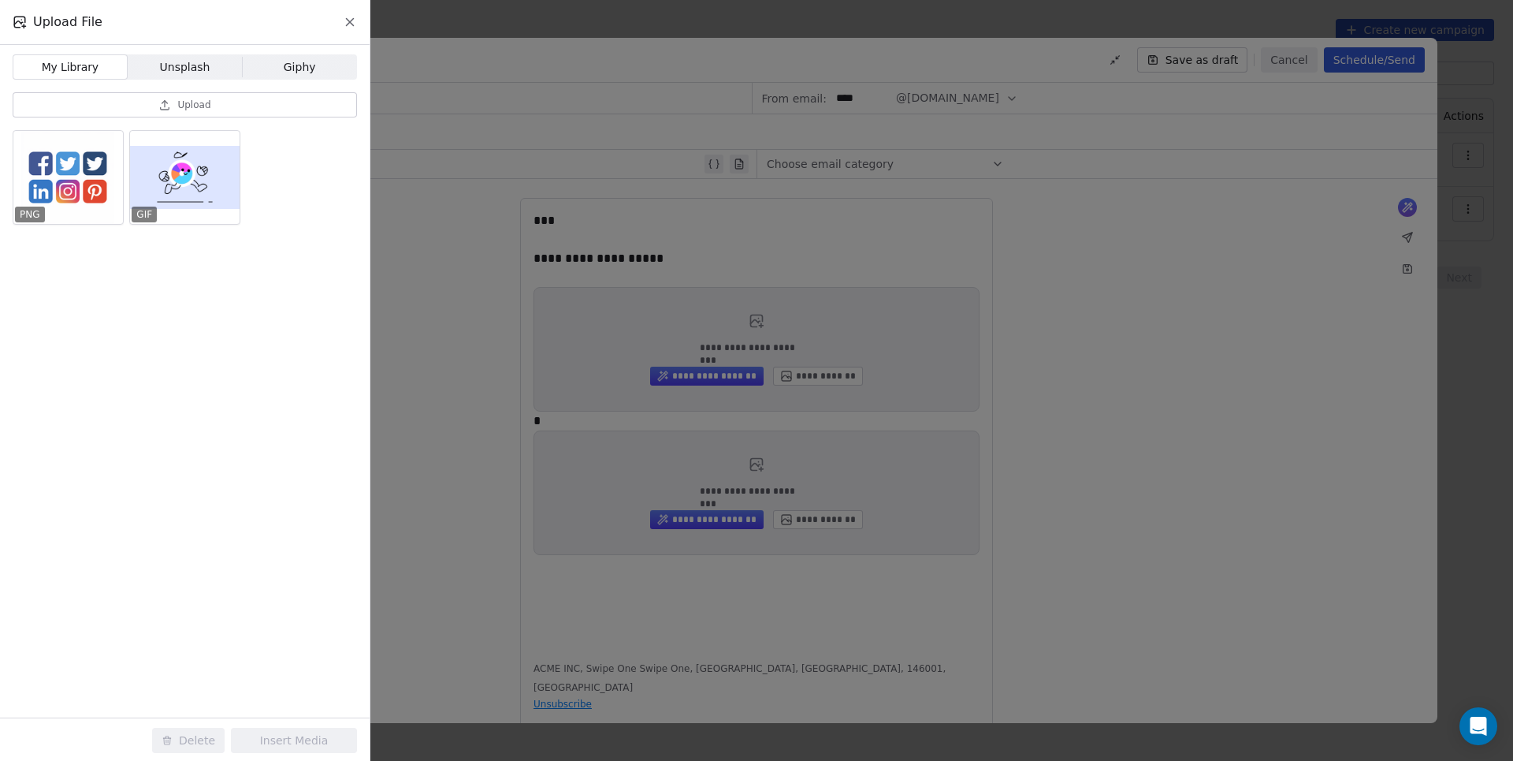
click at [190, 73] on span "Unsplash" at bounding box center [185, 67] width 50 height 17
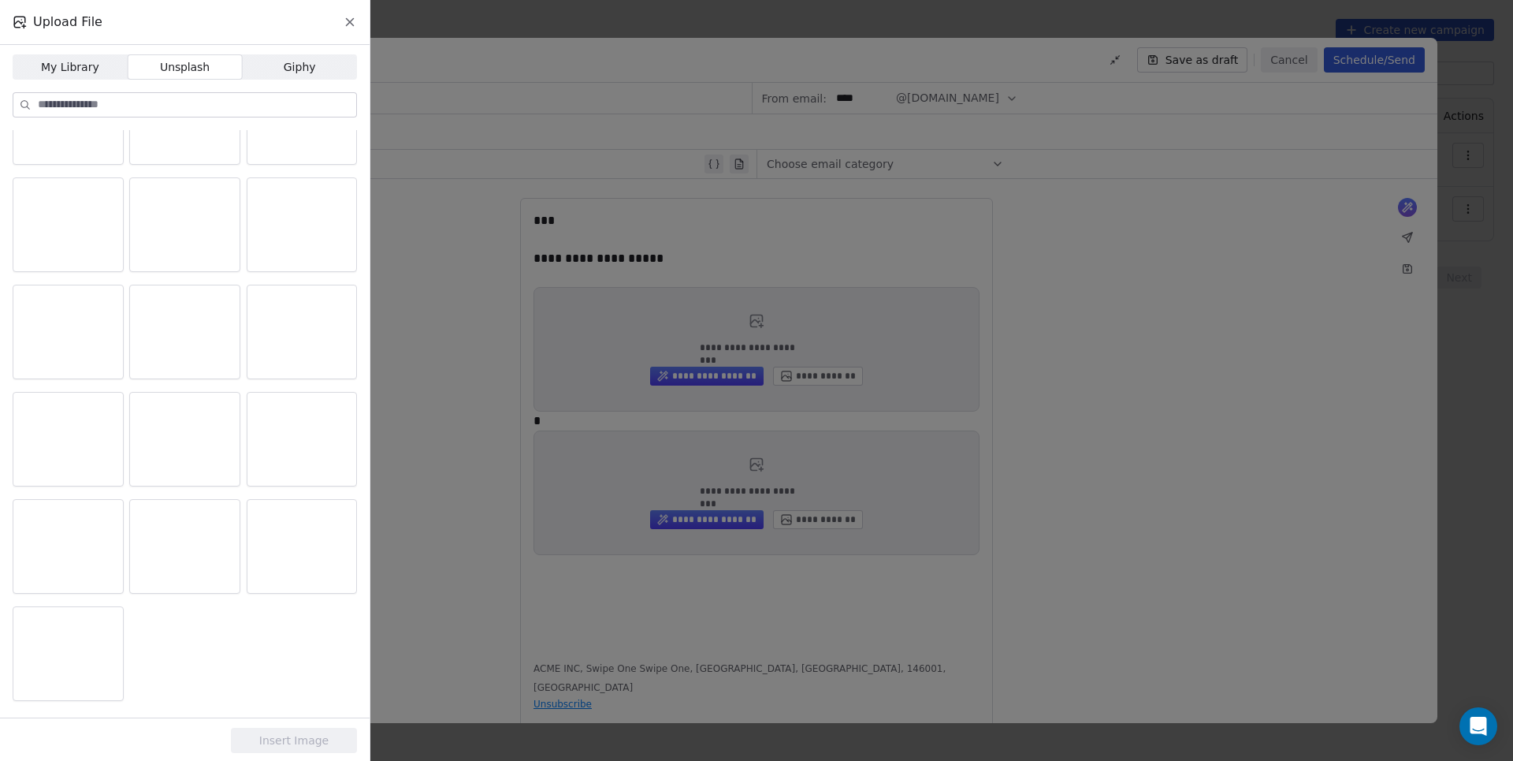
scroll to position [927, 0]
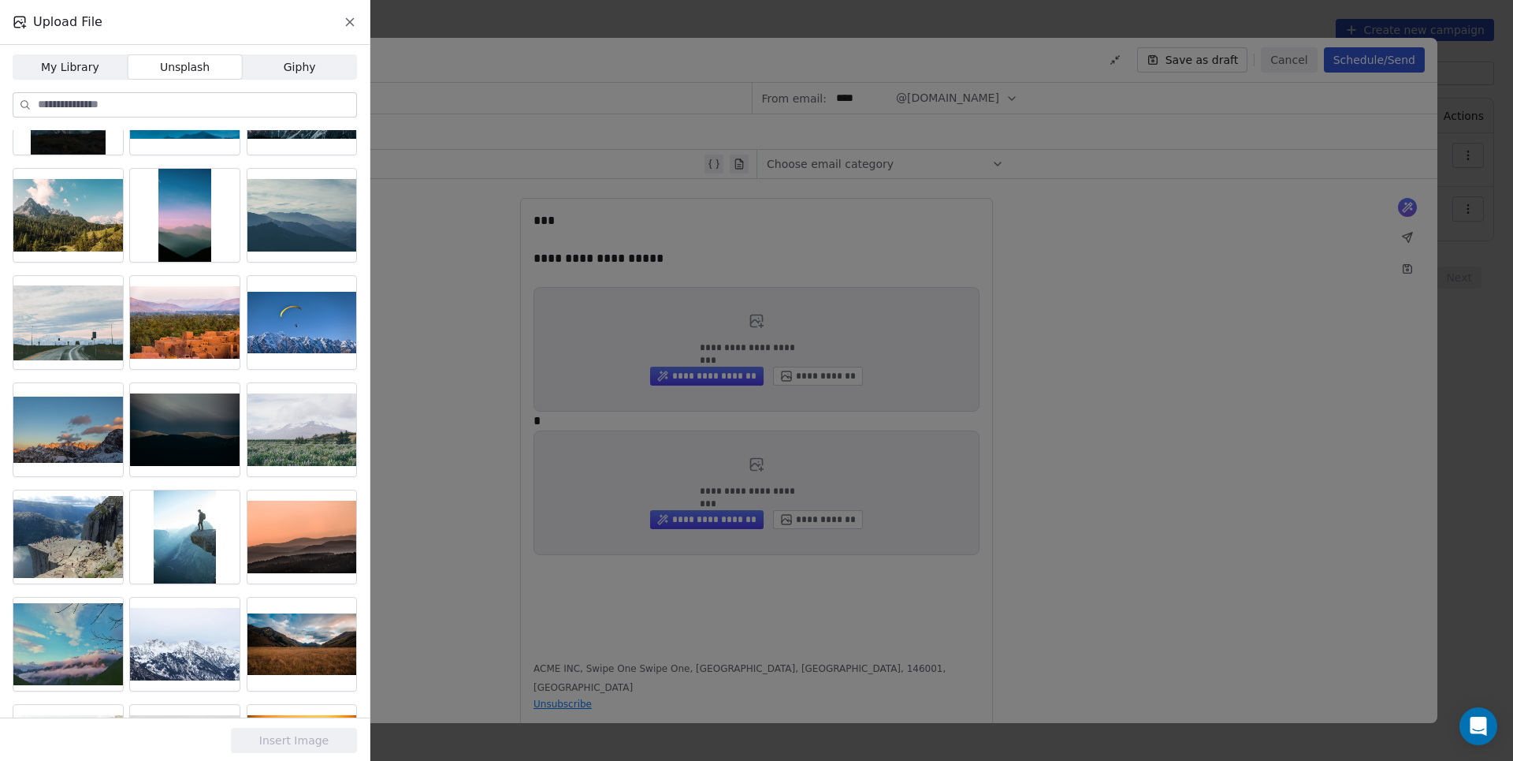
click at [301, 65] on span "Giphy" at bounding box center [300, 67] width 32 height 17
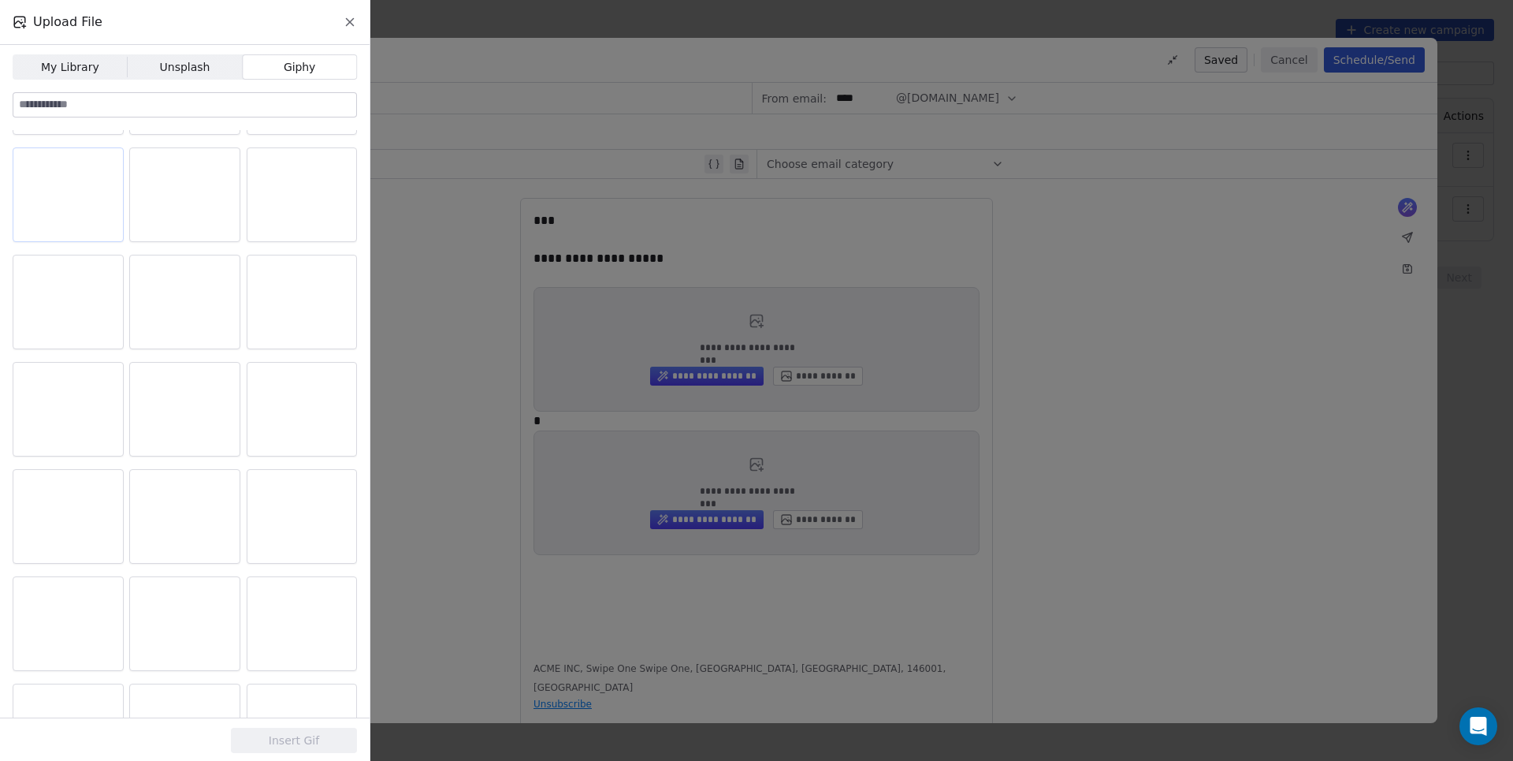
scroll to position [3740, 0]
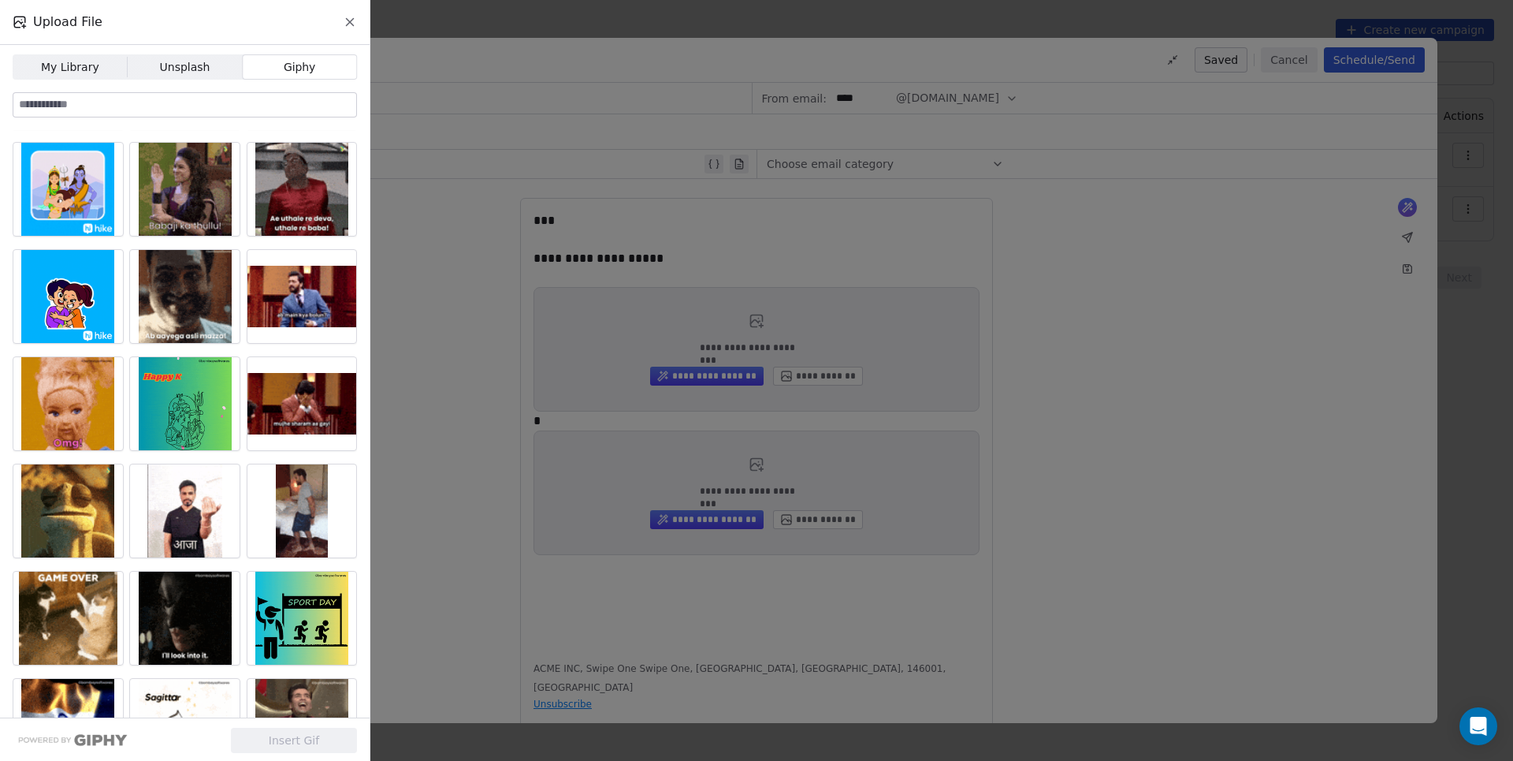
click at [139, 108] on input at bounding box center [184, 105] width 343 height 24
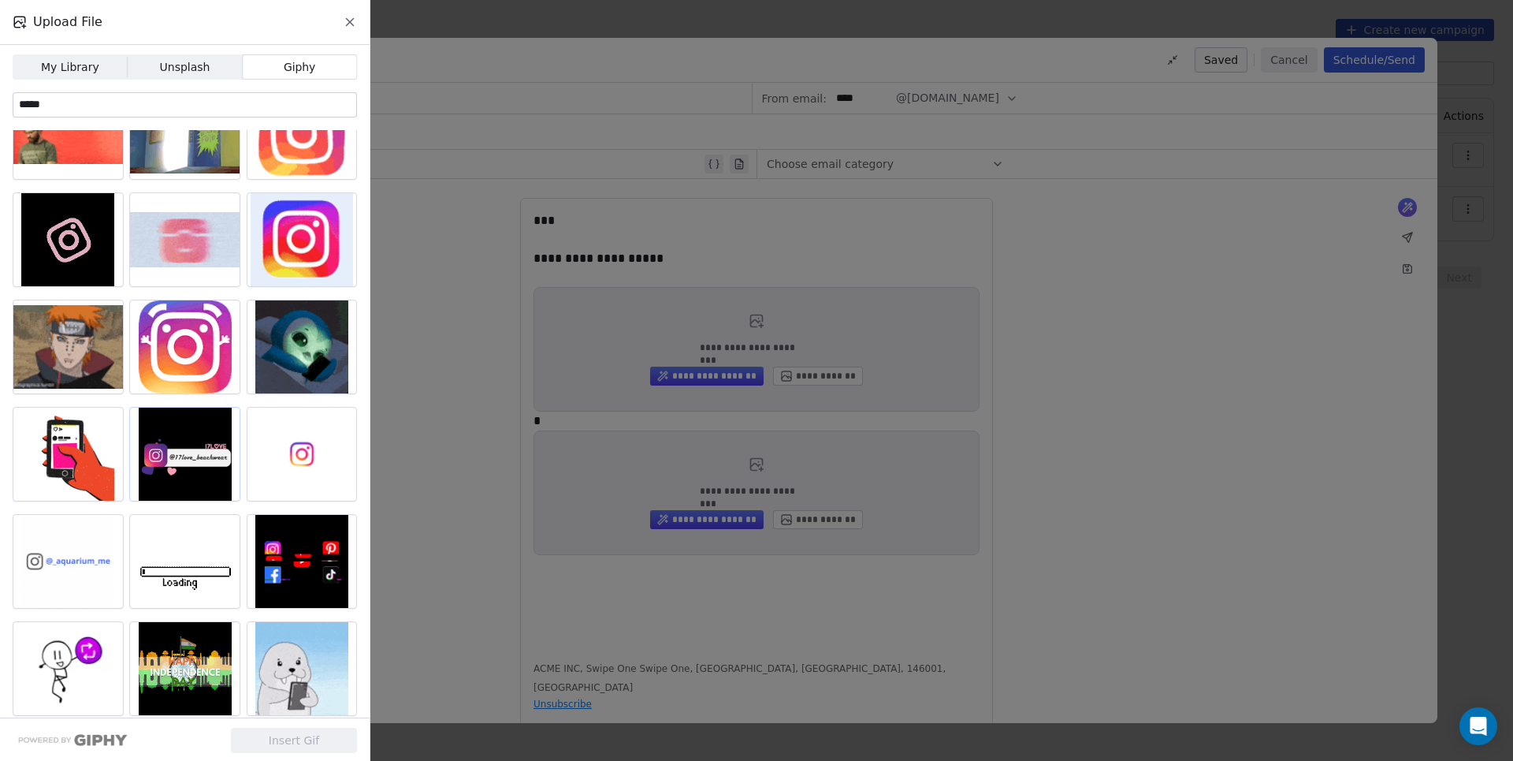
scroll to position [44, 0]
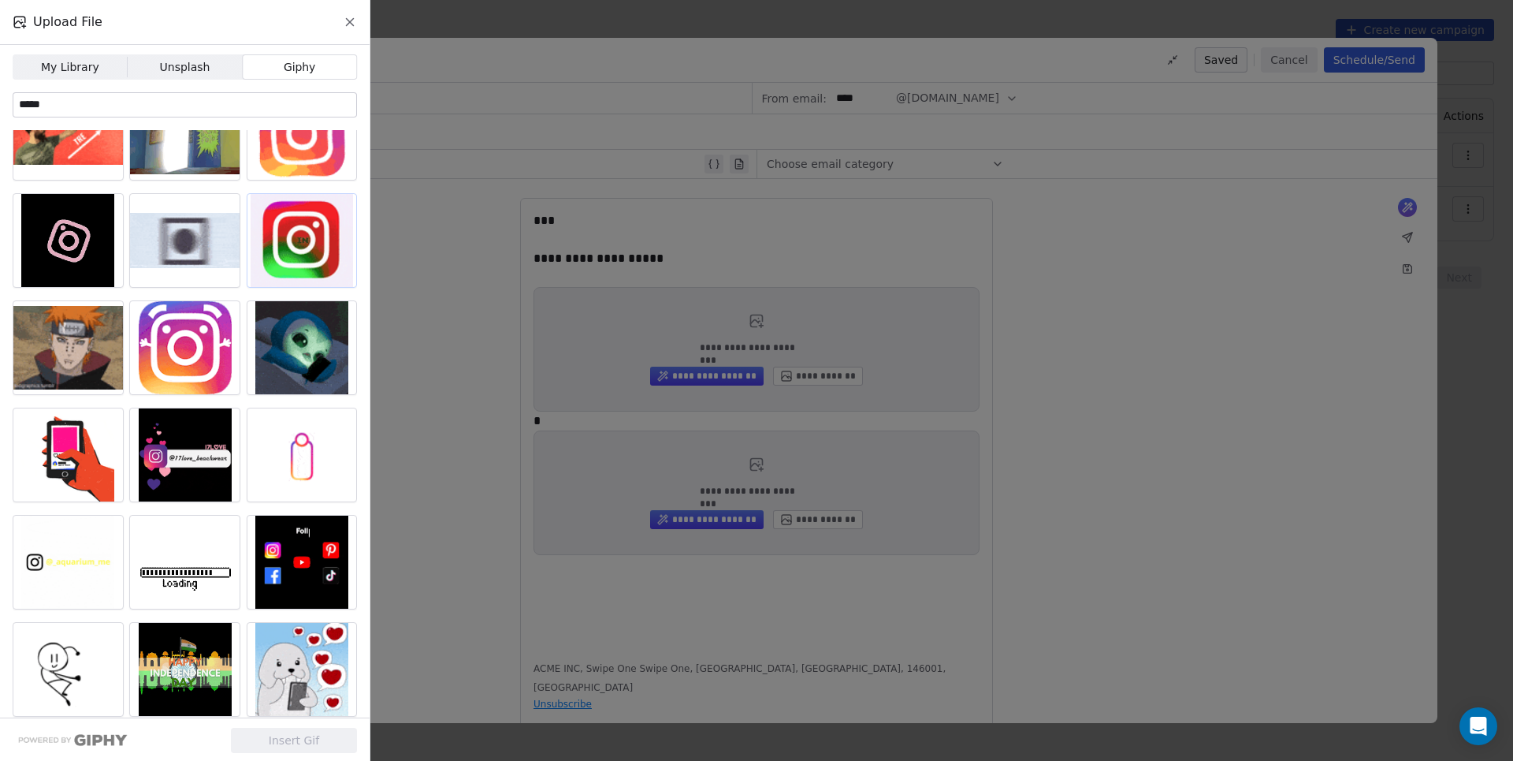
type input "*****"
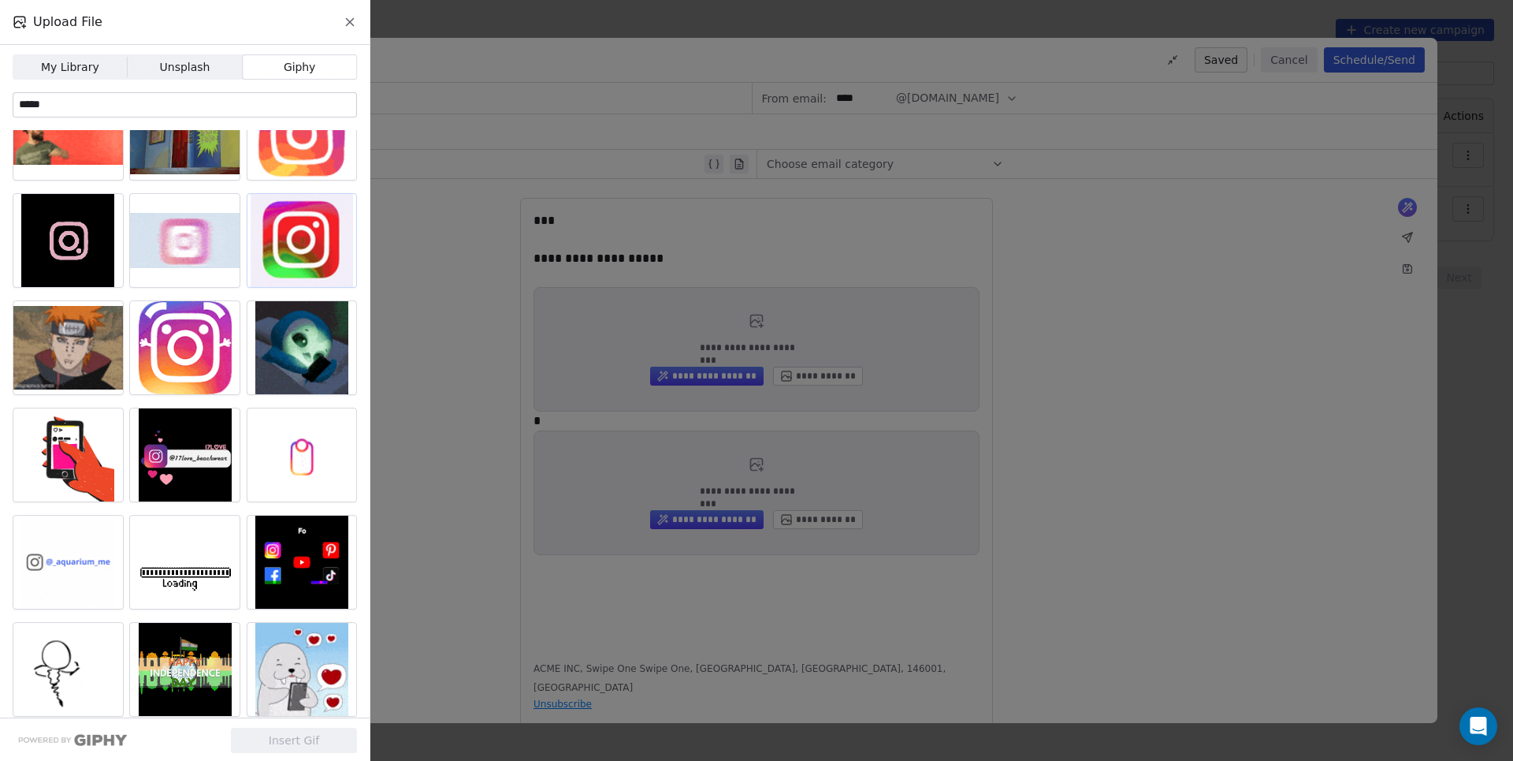
click at [278, 225] on div at bounding box center [302, 240] width 110 height 93
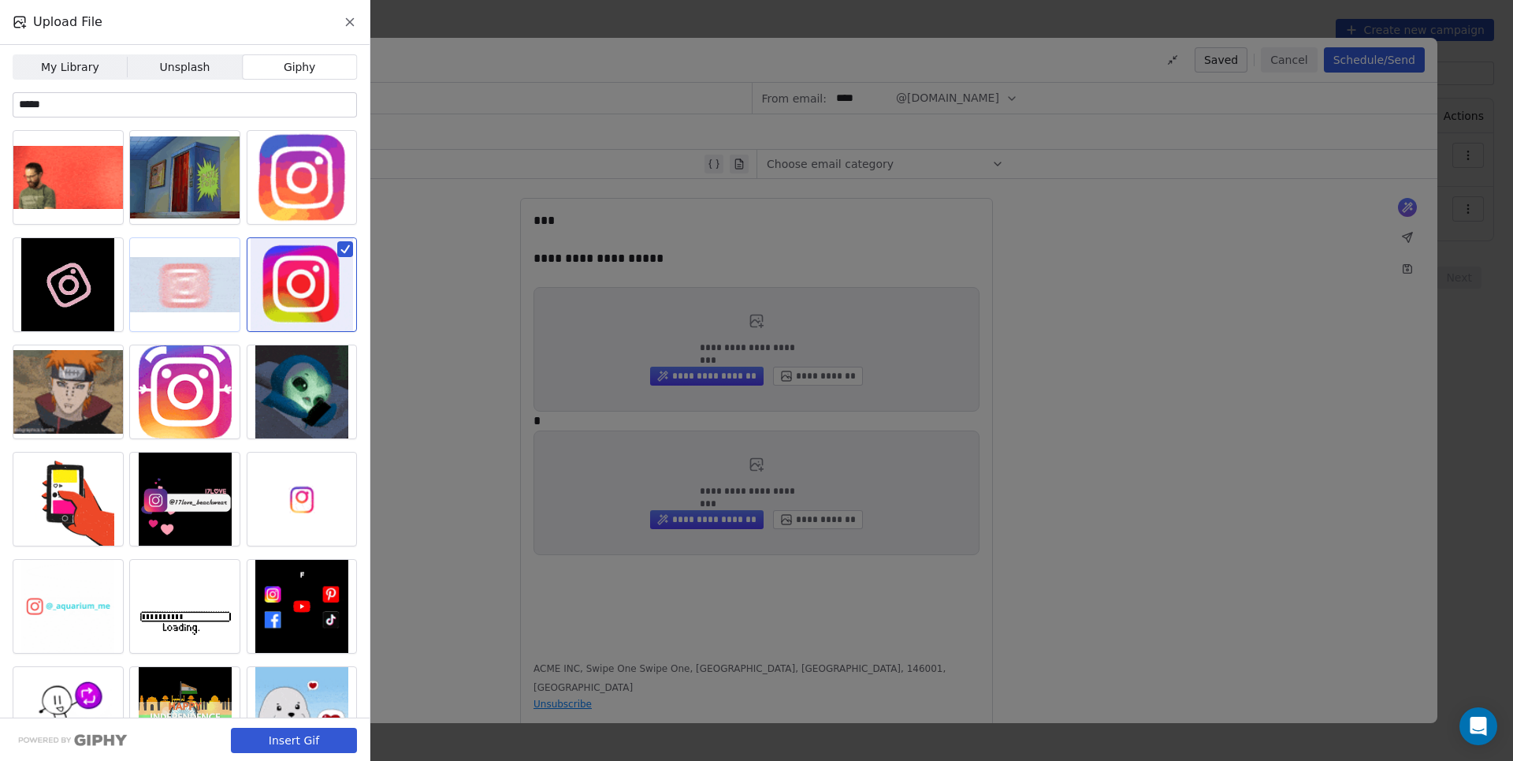
scroll to position [0, 0]
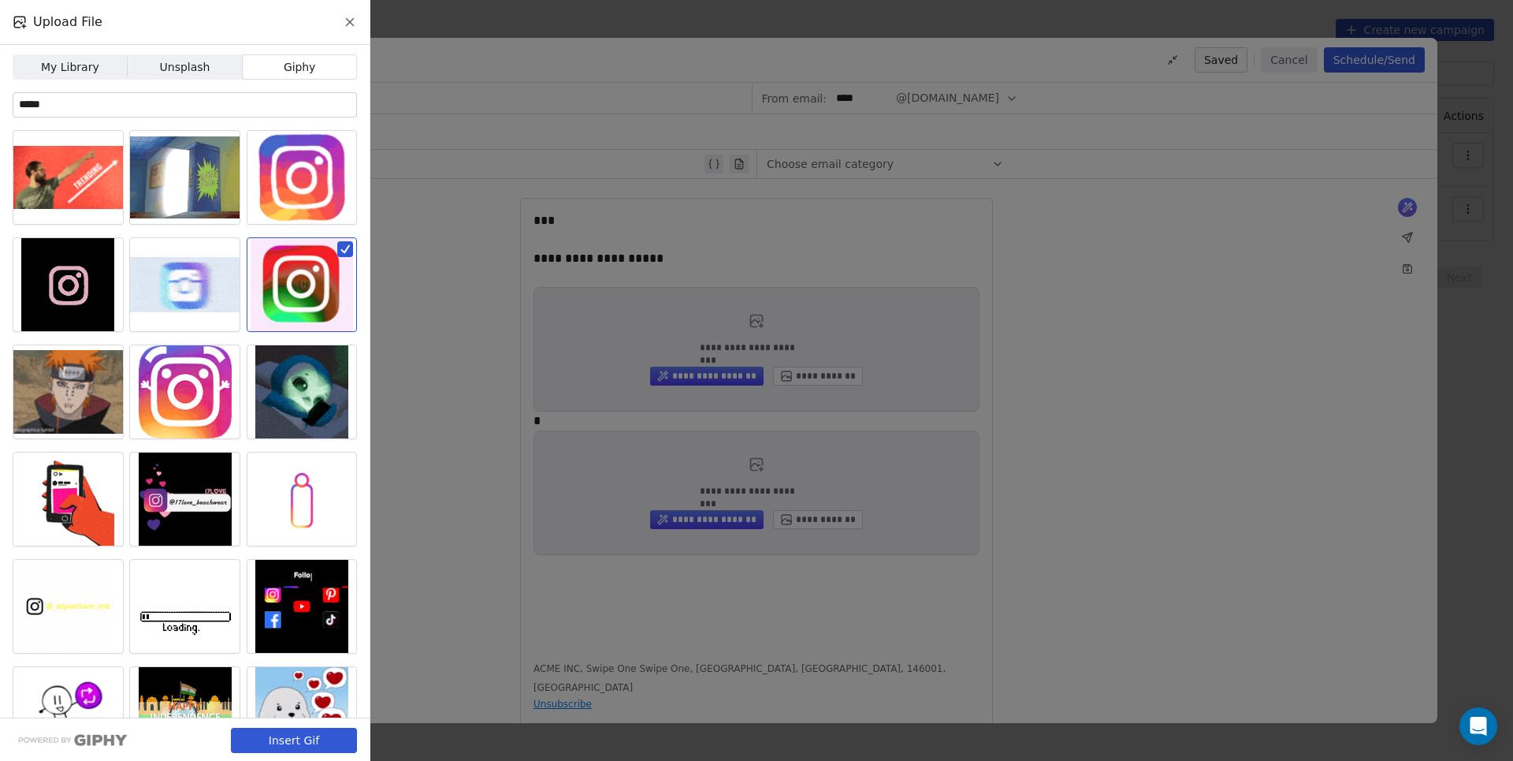
click at [184, 67] on span "Unsplash" at bounding box center [185, 67] width 50 height 17
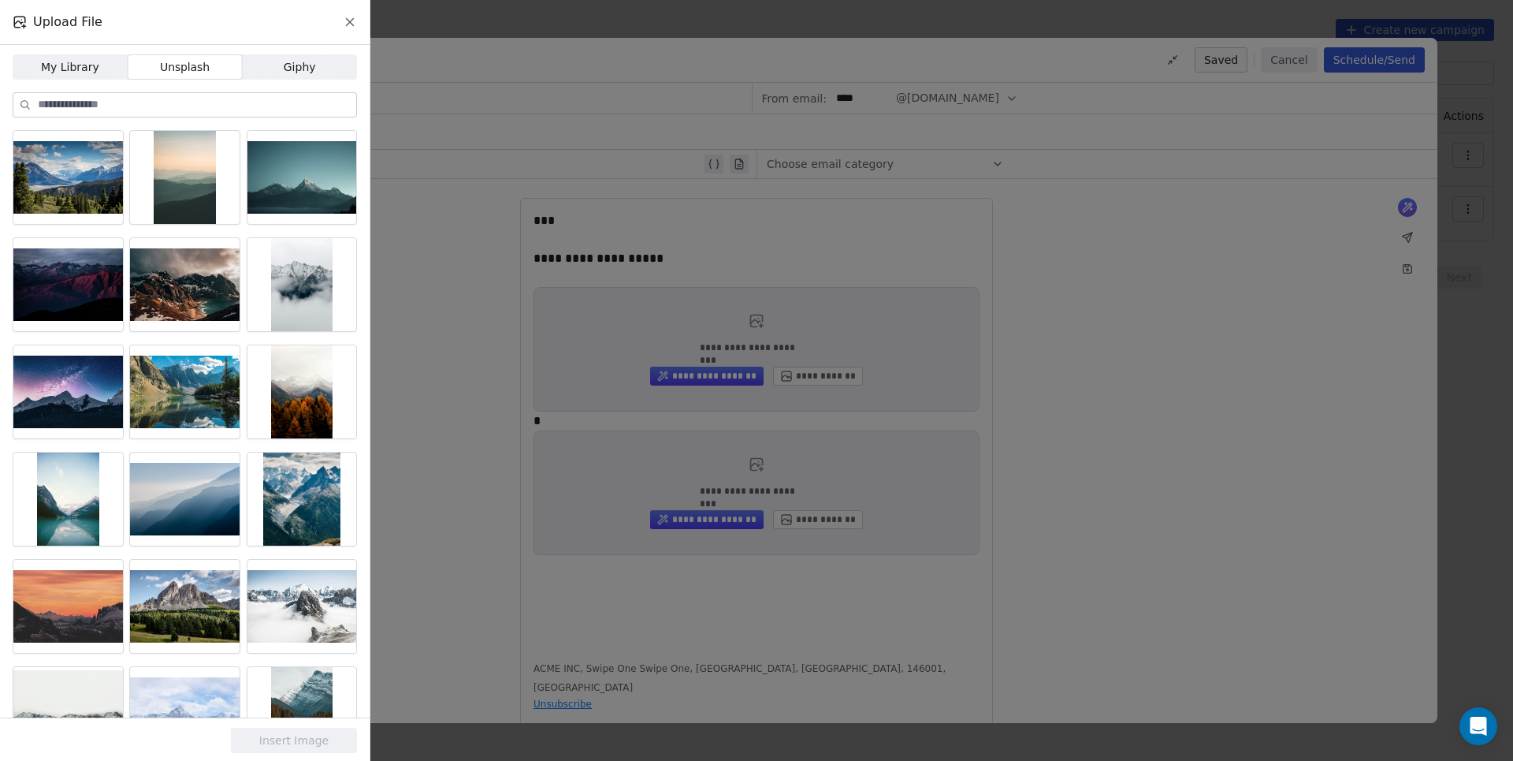
click at [213, 105] on input at bounding box center [197, 105] width 318 height 24
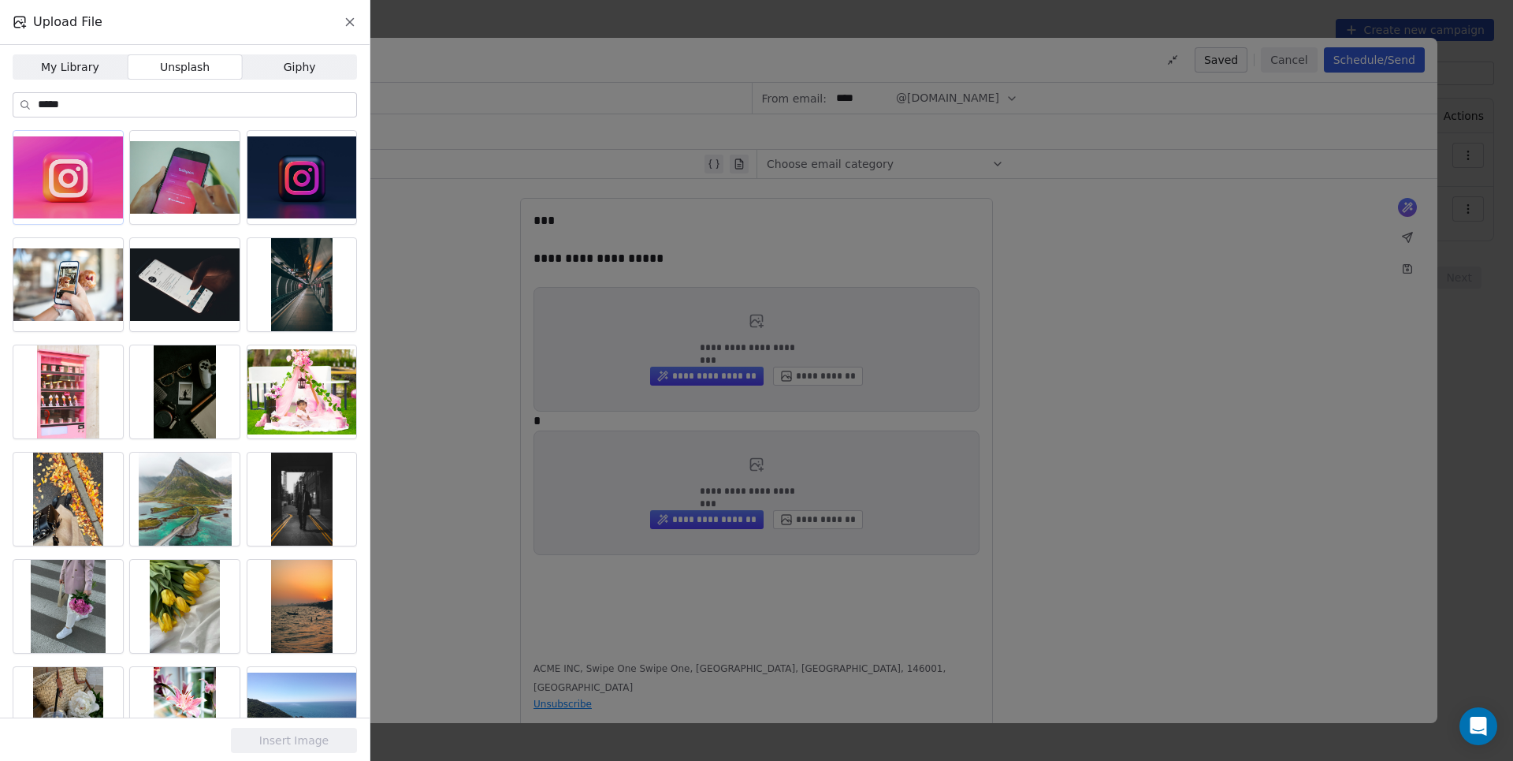
type input "*****"
click at [60, 181] on div at bounding box center [68, 177] width 110 height 93
click at [271, 742] on button "Insert Image" at bounding box center [294, 739] width 126 height 25
click at [74, 60] on span "My Library" at bounding box center [70, 67] width 58 height 17
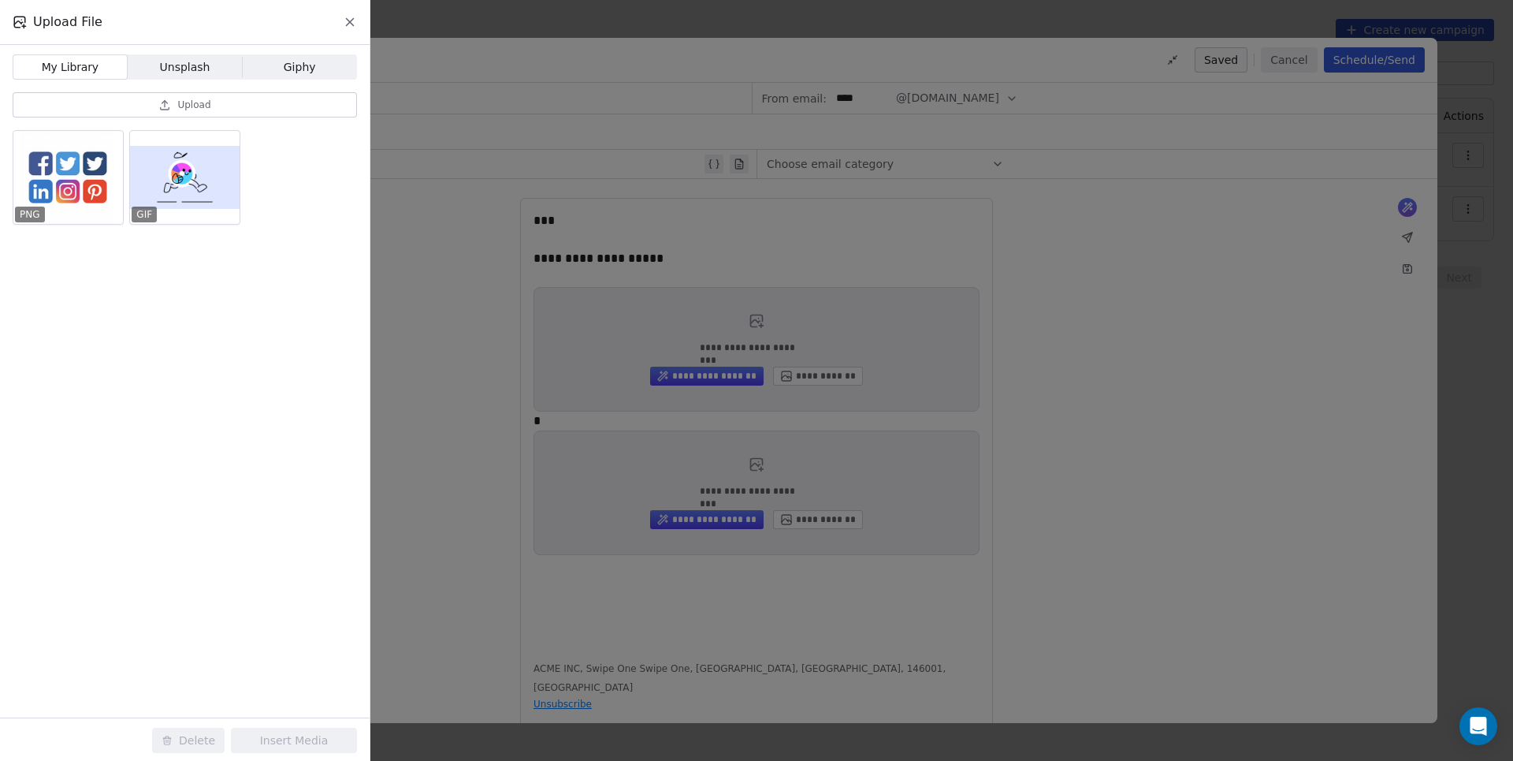
click at [481, 337] on div "Upload File My Library My Library Unsplash Unsplash Giphy Giphy Upload PNG GIF …" at bounding box center [756, 380] width 1513 height 761
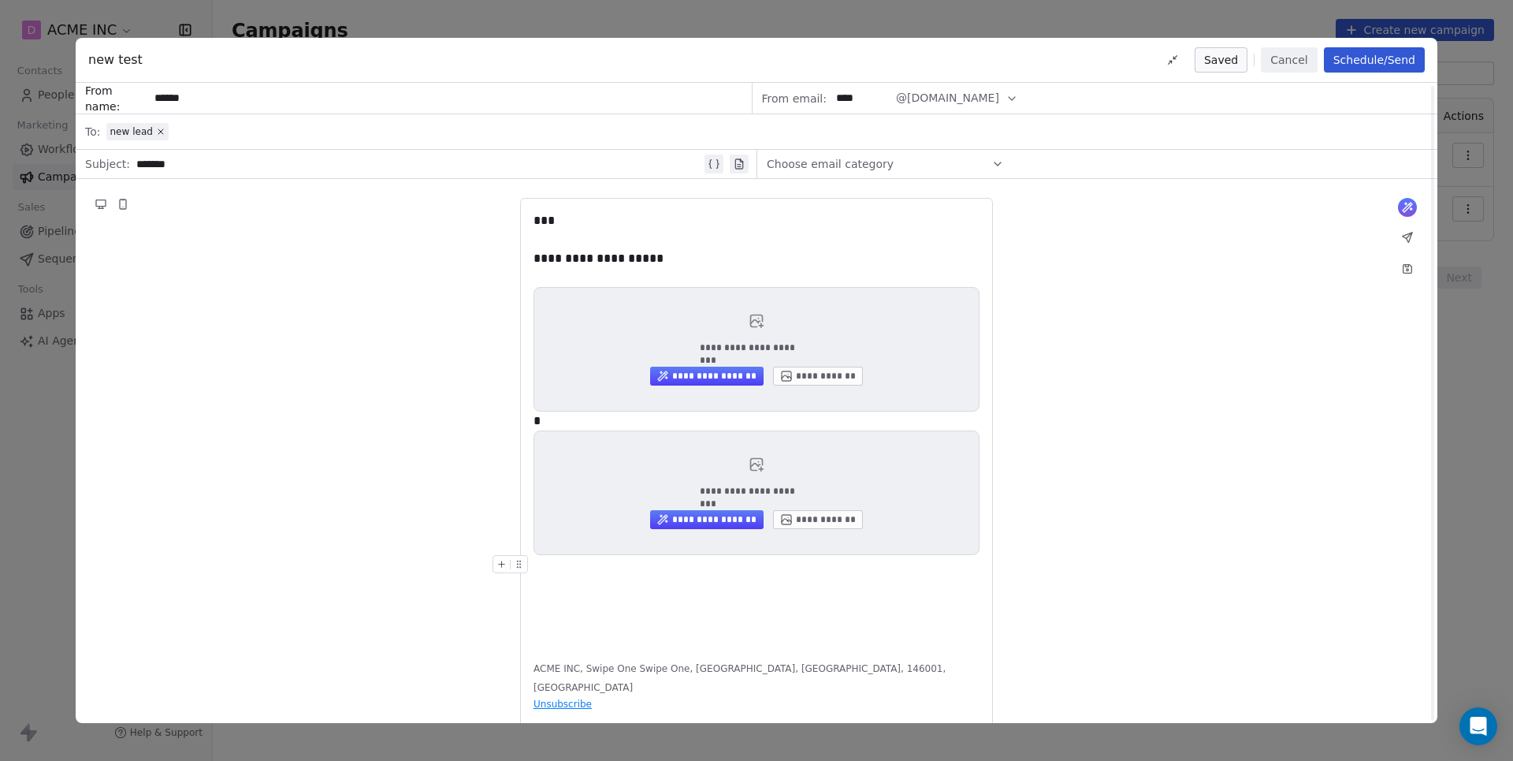
scroll to position [32, 0]
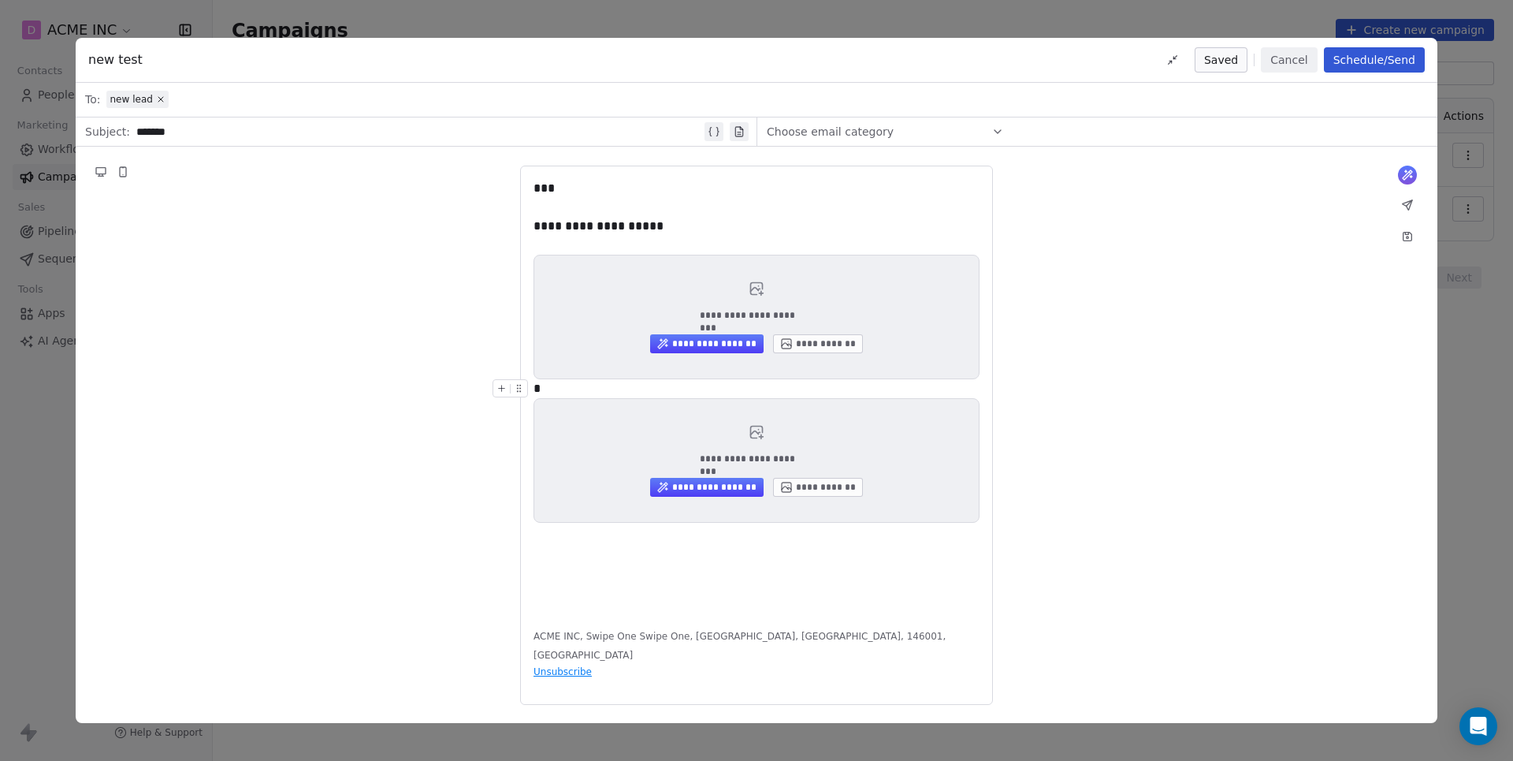
click at [571, 395] on div "*" at bounding box center [756, 388] width 445 height 19
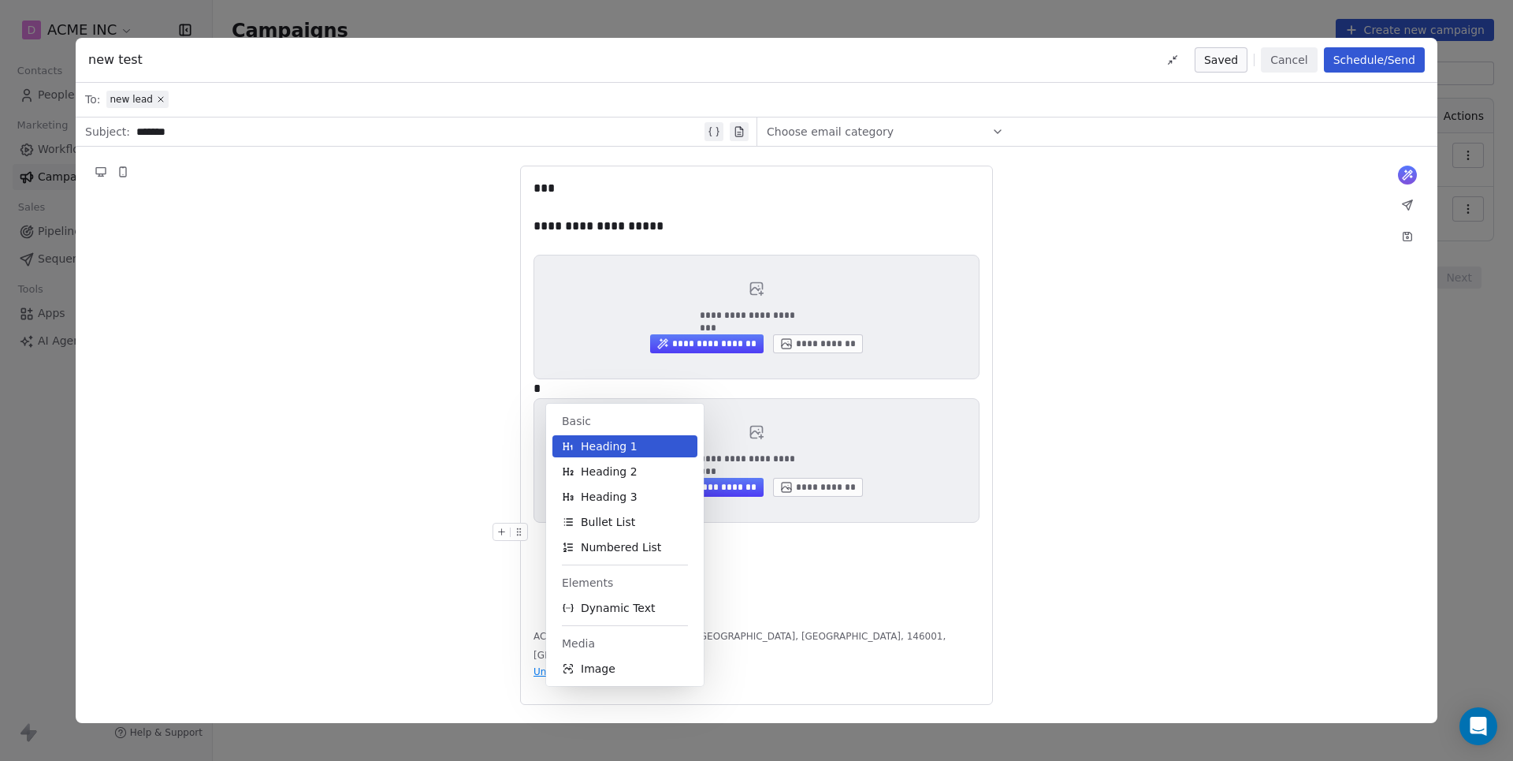
click at [807, 614] on div "**********" at bounding box center [757, 396] width 446 height 435
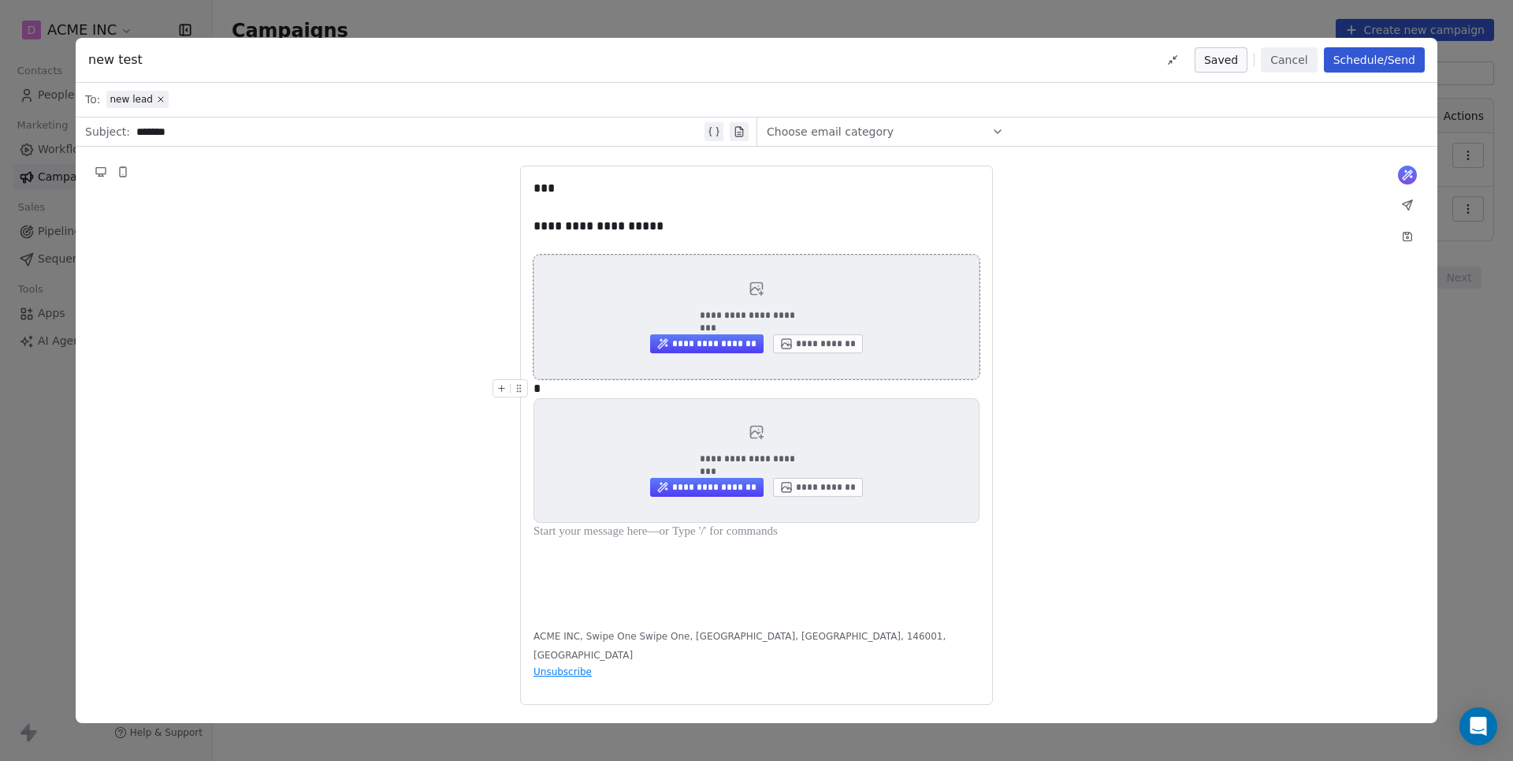
click at [804, 348] on button "**********" at bounding box center [818, 343] width 90 height 19
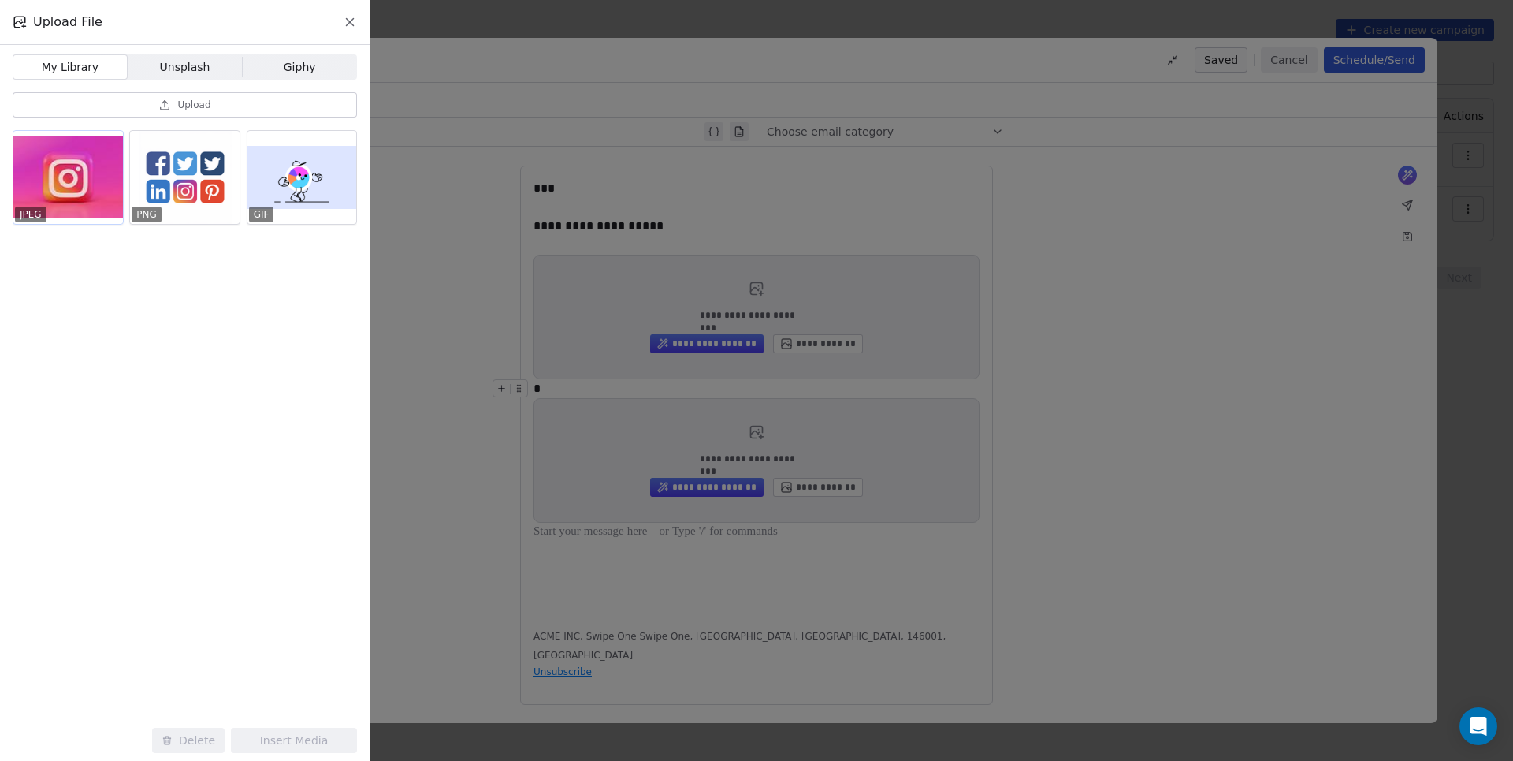
click at [70, 190] on div at bounding box center [68, 177] width 110 height 93
click at [265, 739] on button "Insert Media" at bounding box center [294, 739] width 126 height 25
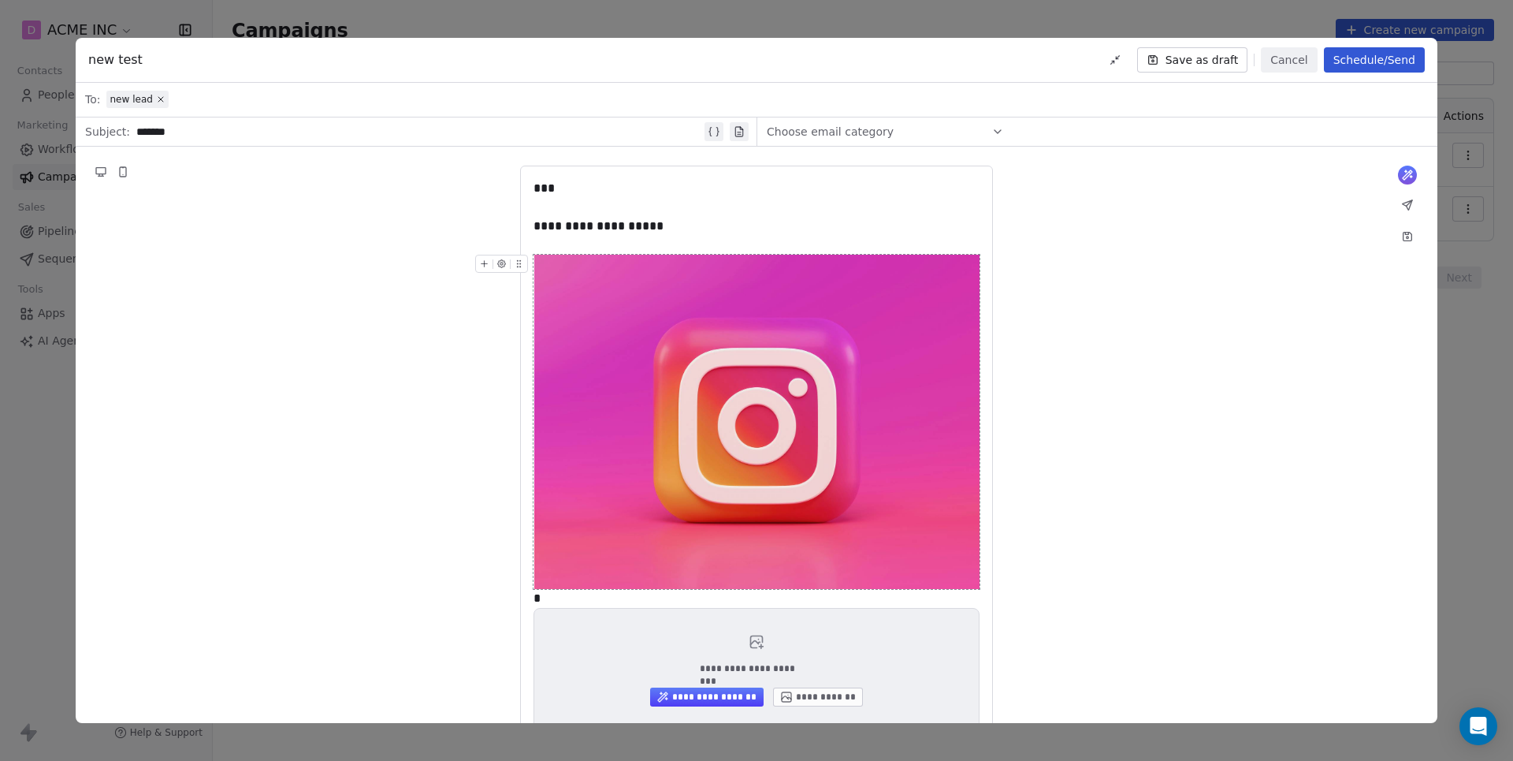
click at [733, 429] on img at bounding box center [756, 422] width 445 height 334
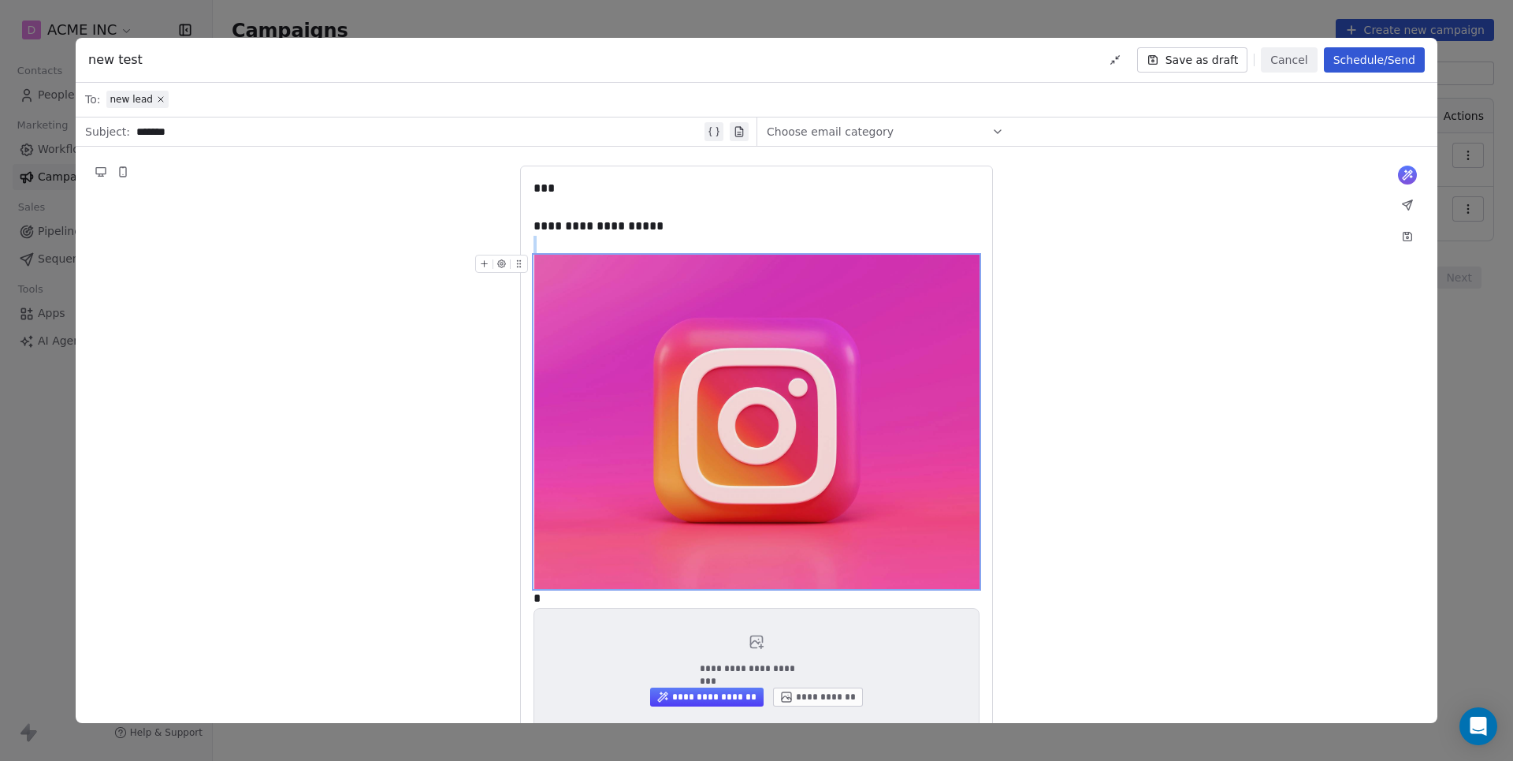
click at [648, 501] on img at bounding box center [756, 422] width 445 height 334
click at [520, 262] on icon at bounding box center [519, 263] width 10 height 10
click at [497, 262] on icon "button" at bounding box center [502, 263] width 10 height 10
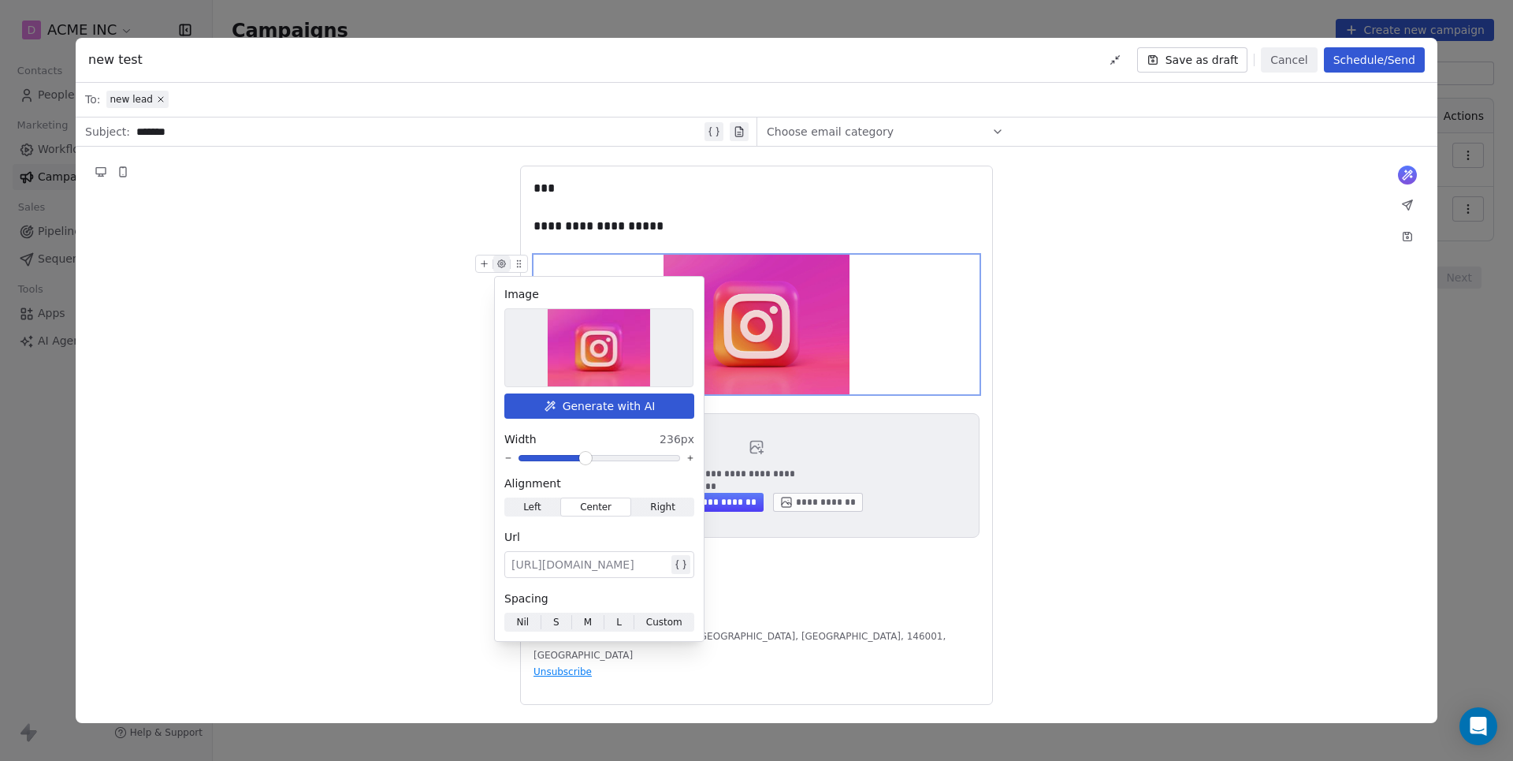
click at [585, 455] on span at bounding box center [585, 457] width 9 height 9
click at [556, 624] on span "S" at bounding box center [556, 622] width 6 height 14
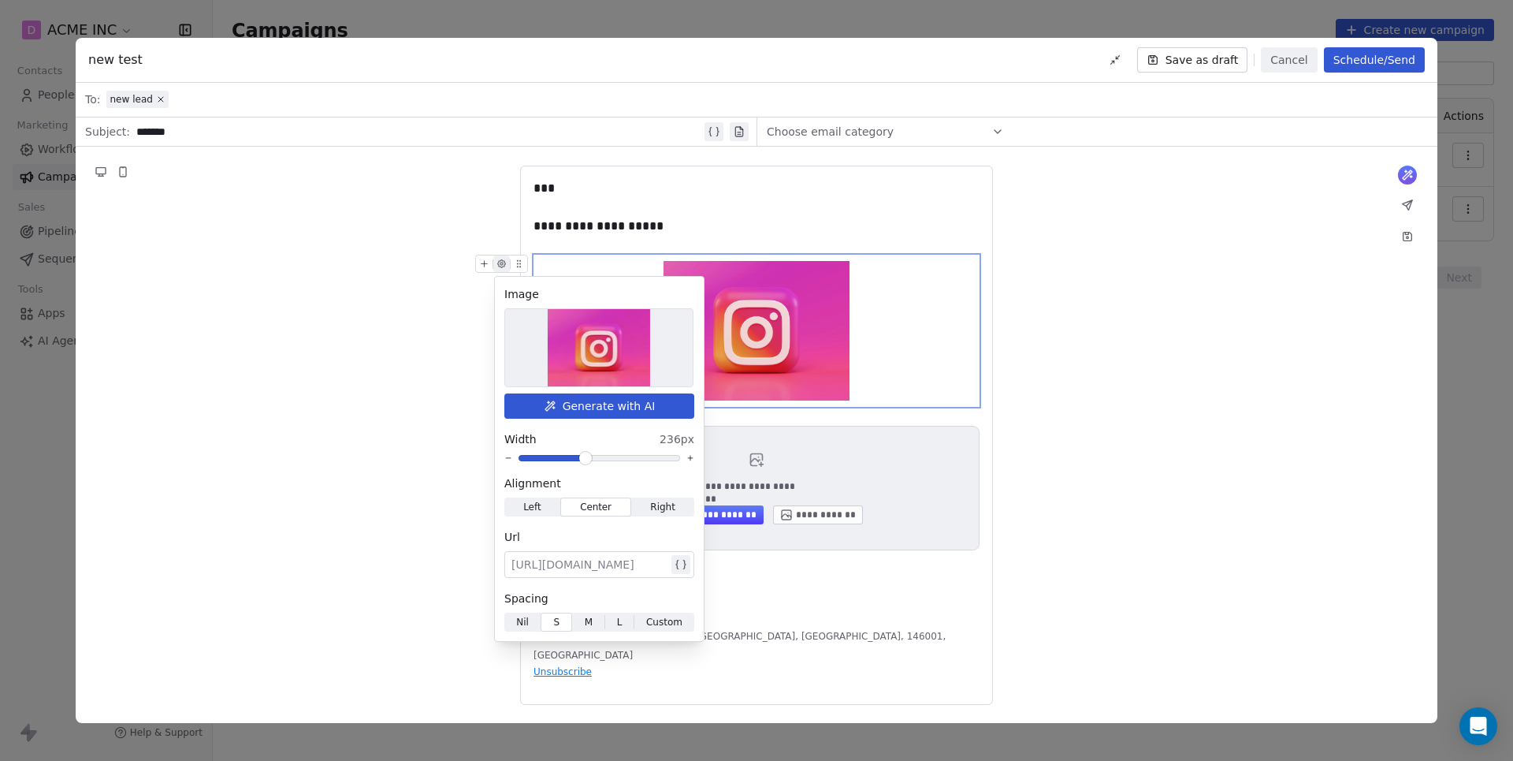
click at [540, 511] on span "Left" at bounding box center [532, 507] width 18 height 14
